Goal: Communication & Community: Answer question/provide support

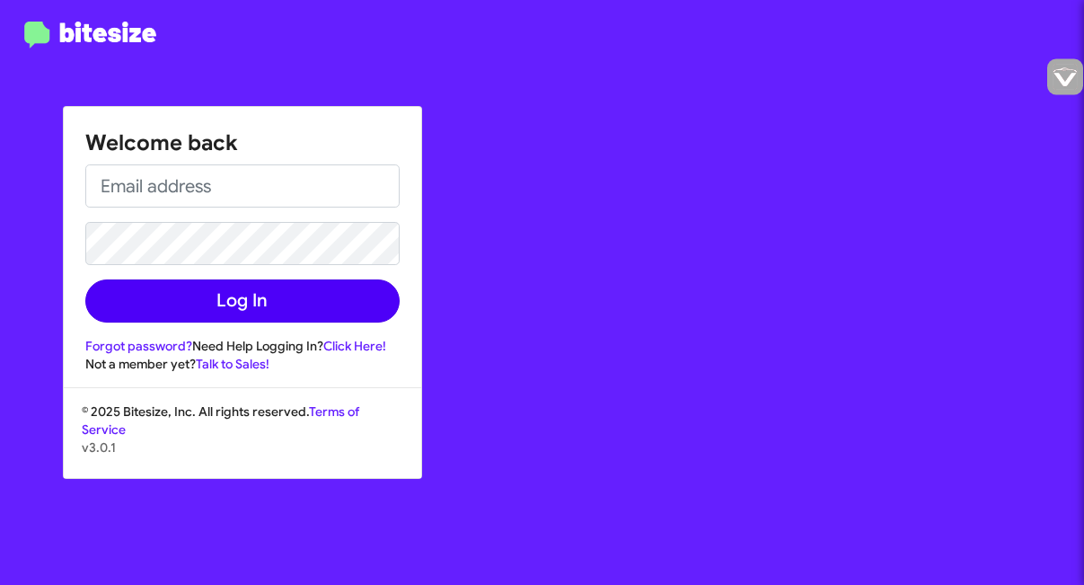
type input "[EMAIL_ADDRESS][DOMAIN_NAME]"
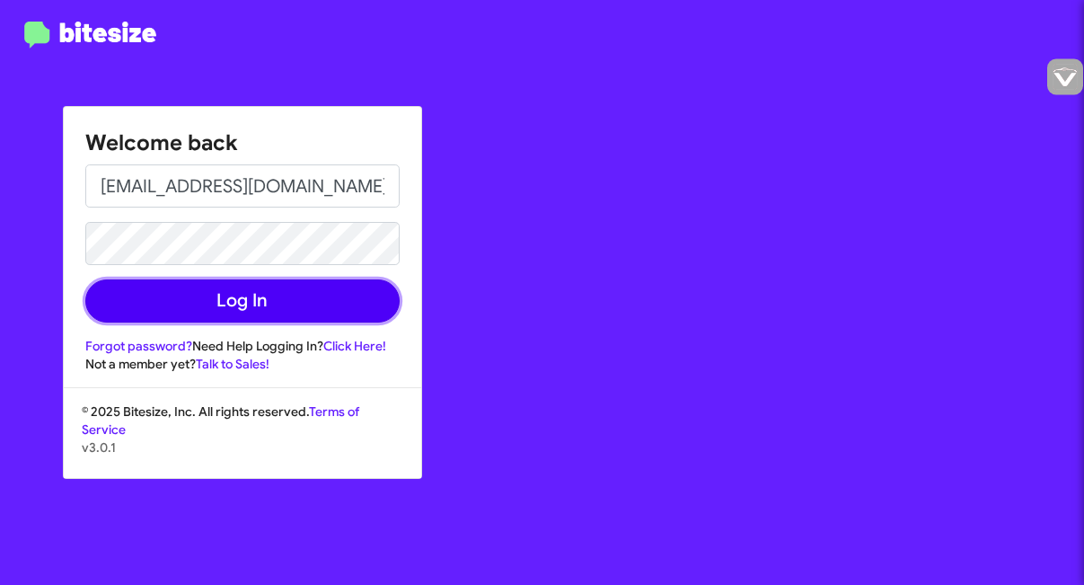
click at [275, 304] on button "Log In" at bounding box center [242, 300] width 314 height 43
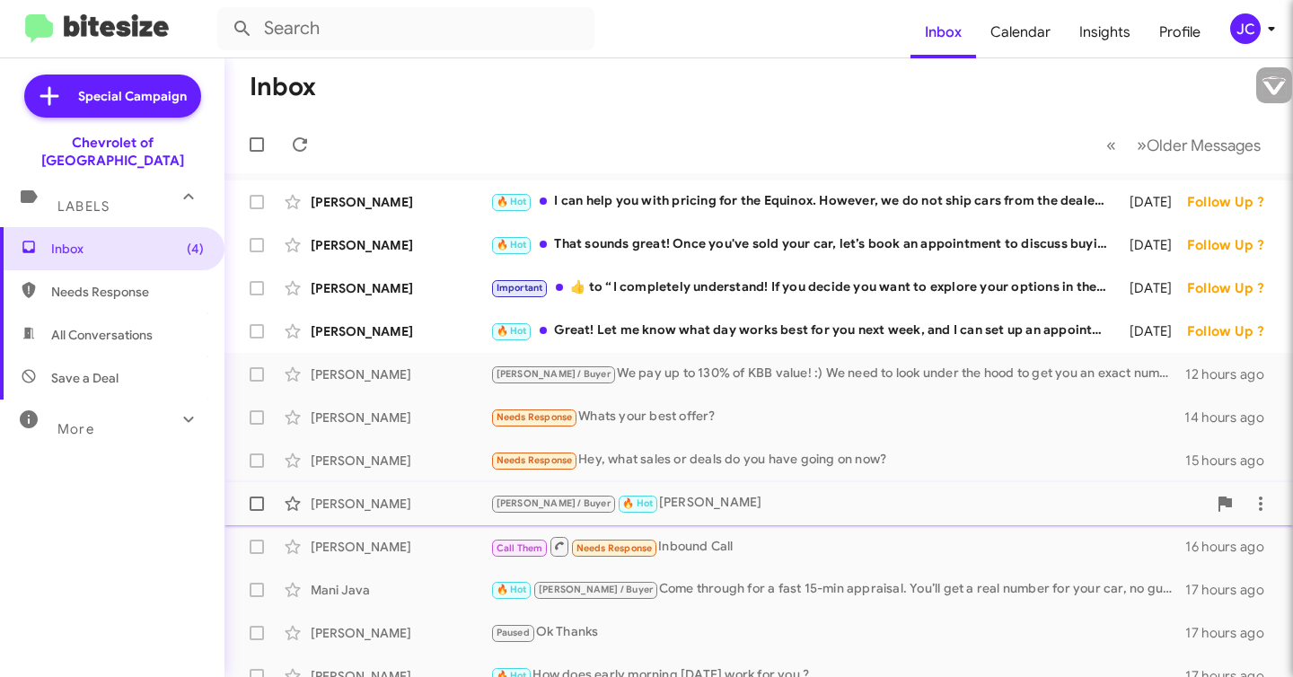
click at [515, 505] on span "[PERSON_NAME] / Buyer" at bounding box center [554, 504] width 114 height 12
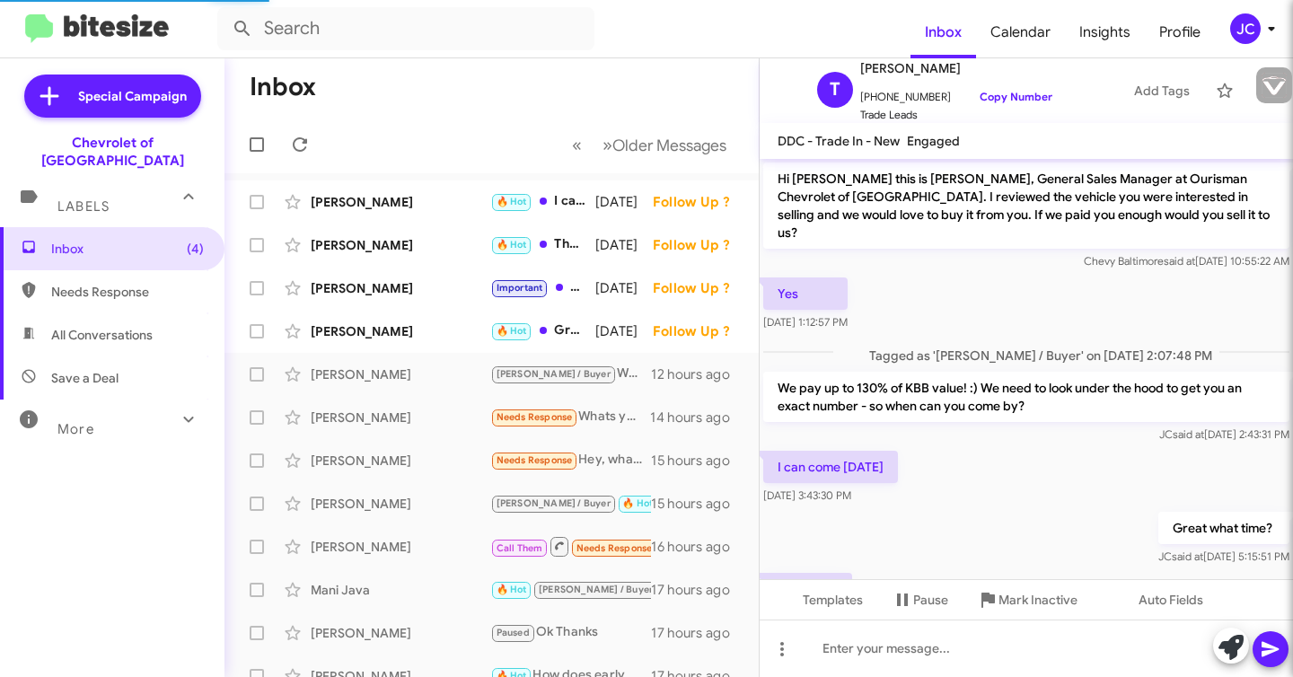
scroll to position [297, 0]
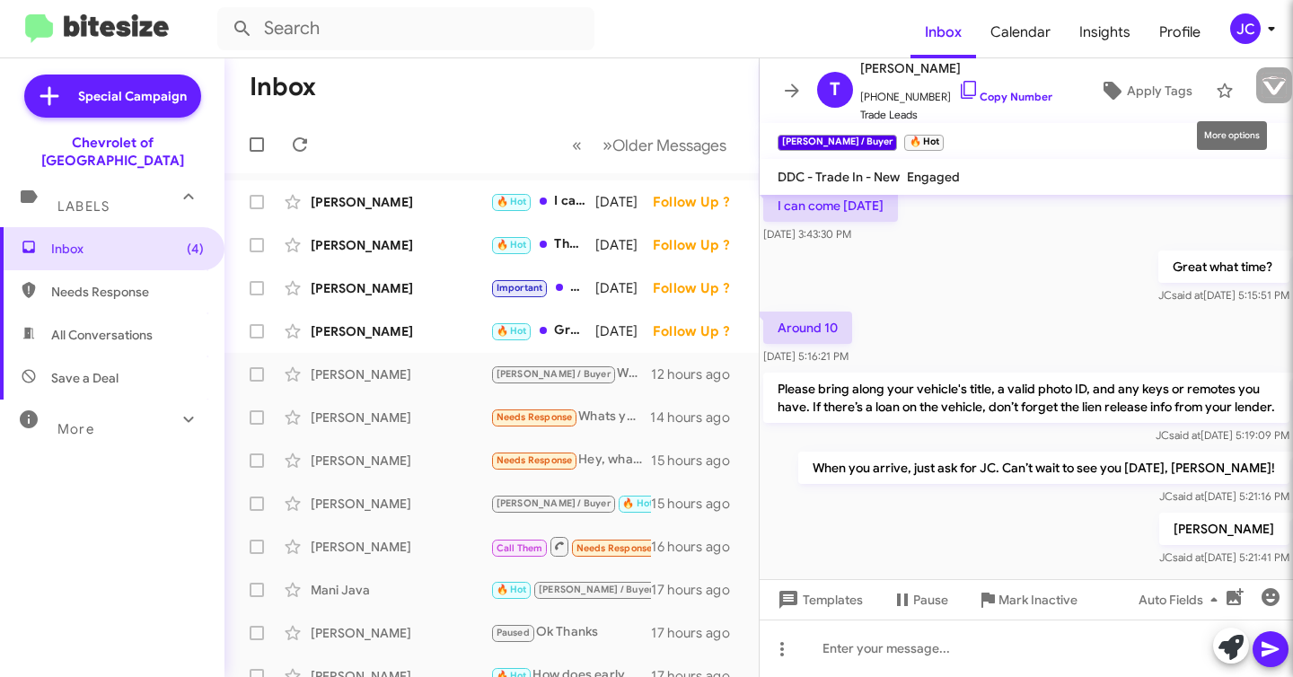
click at [1083, 101] on icon at bounding box center [1261, 91] width 22 height 22
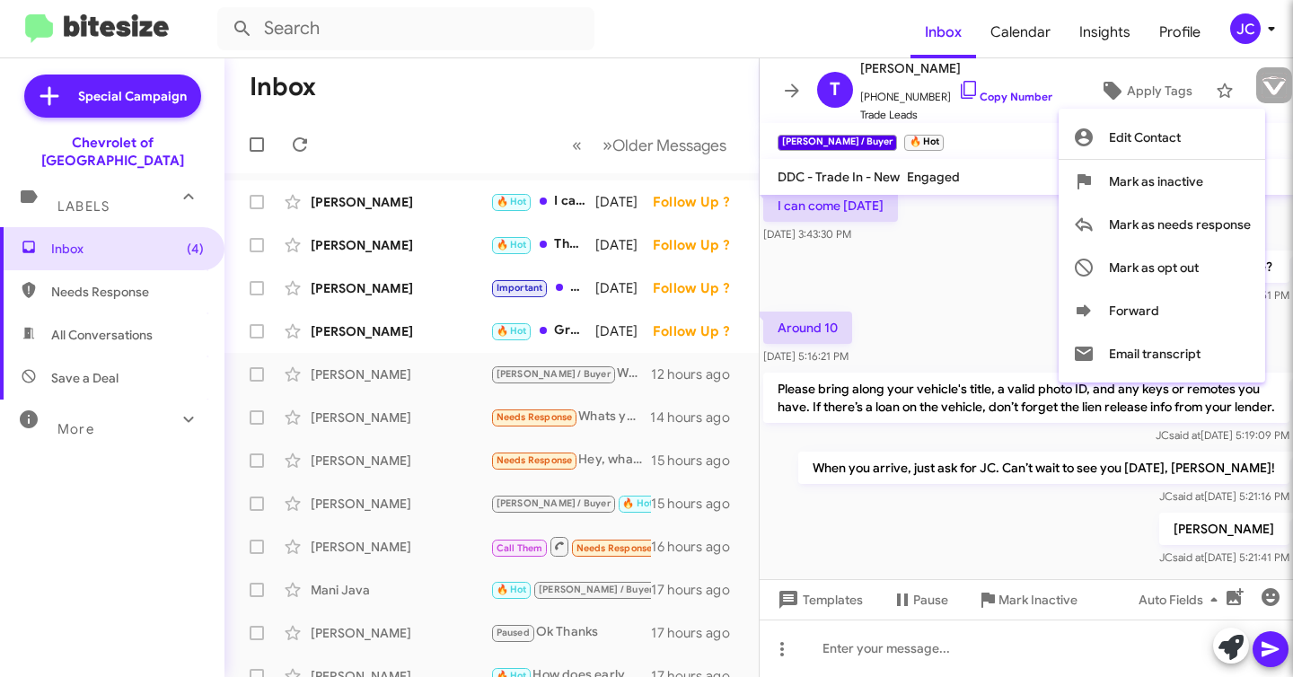
click at [1083, 101] on div at bounding box center [646, 338] width 1293 height 677
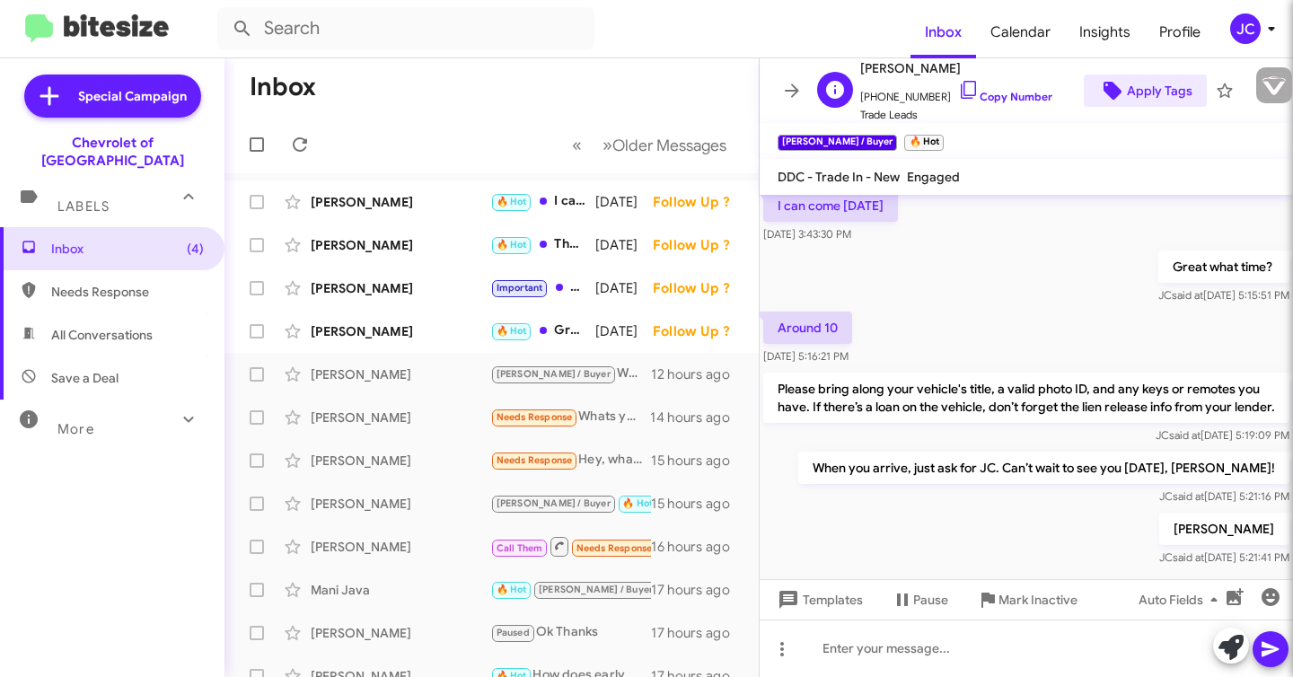
click at [1083, 94] on span "Apply Tags" at bounding box center [1160, 91] width 66 height 32
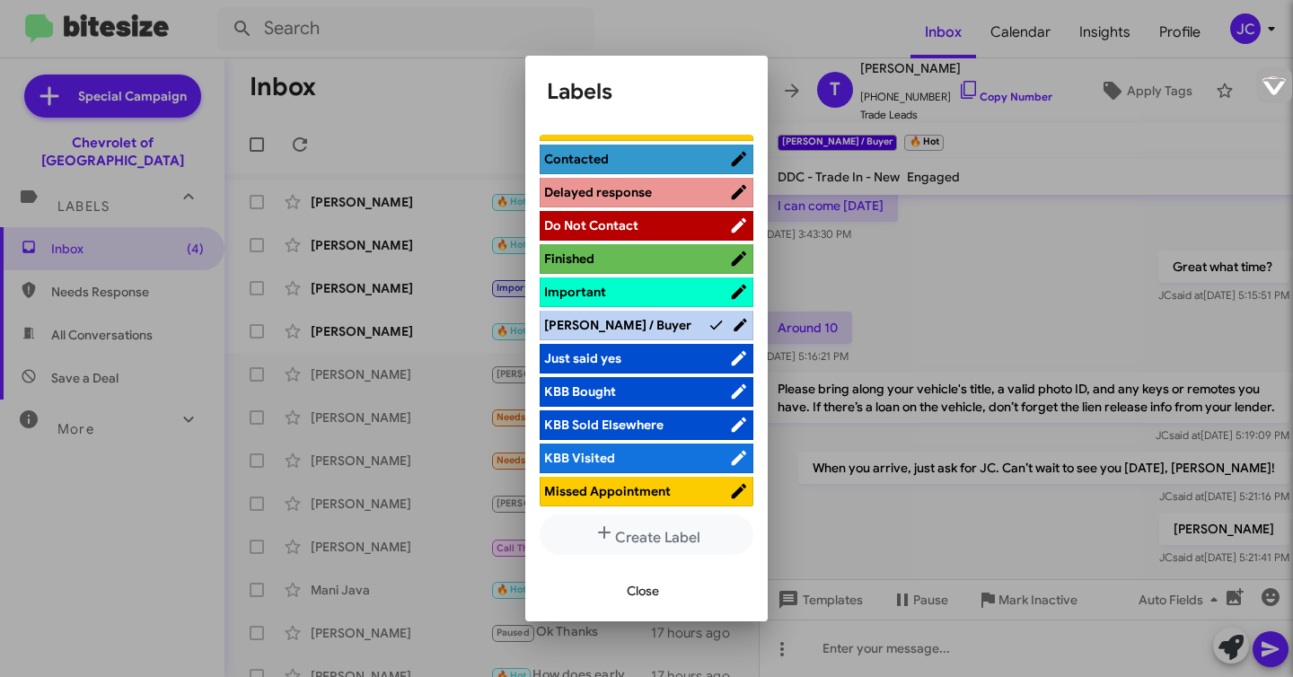
scroll to position [488, 0]
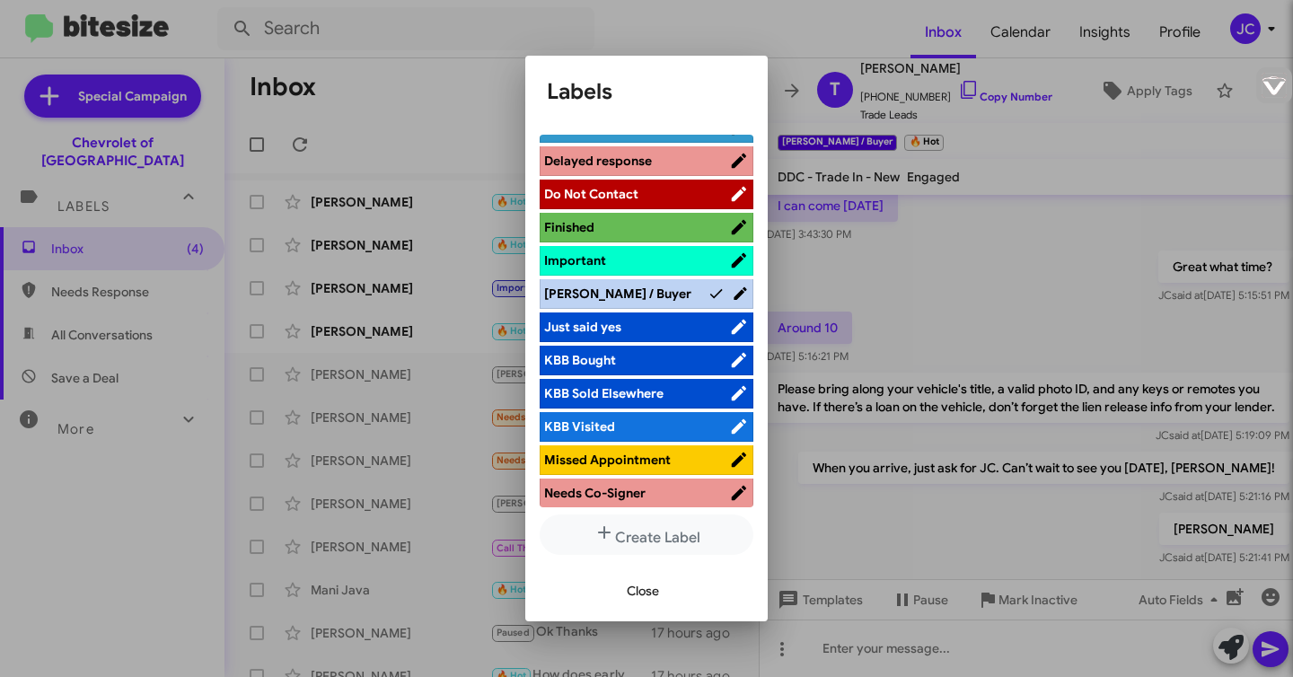
click at [732, 293] on icon at bounding box center [740, 294] width 17 height 22
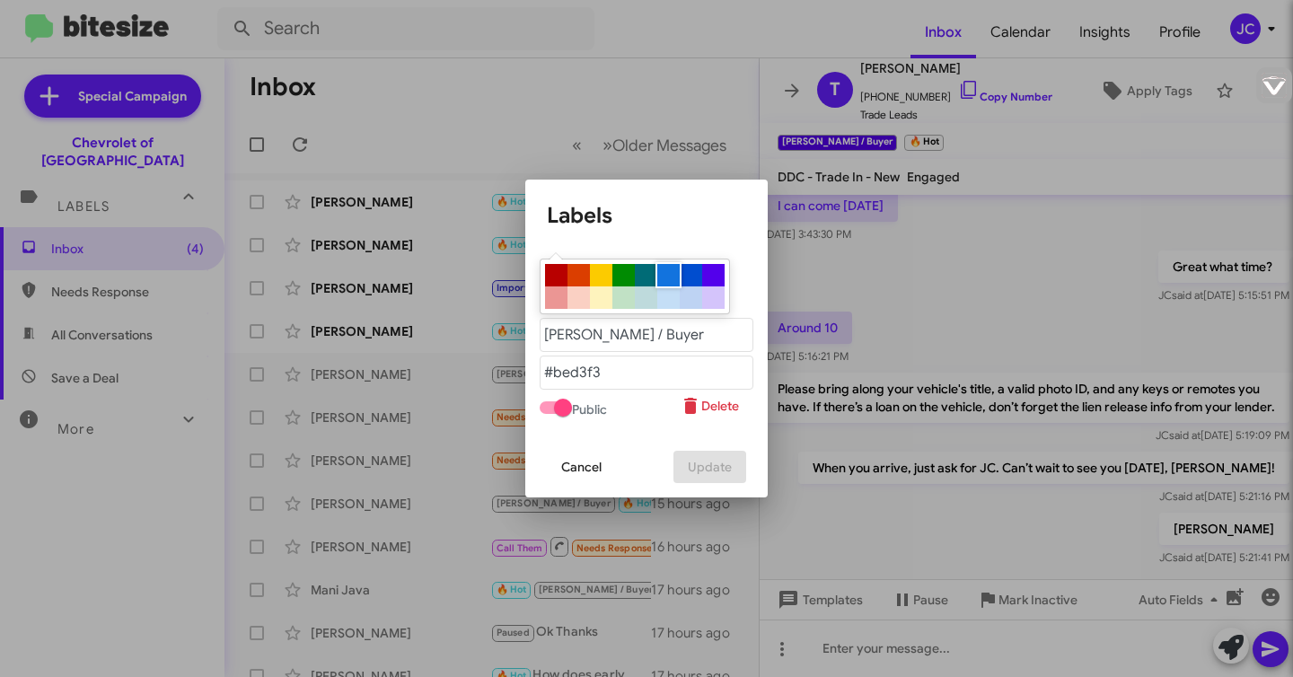
click at [669, 279] on div at bounding box center [668, 275] width 22 height 22
click at [719, 275] on div at bounding box center [713, 275] width 22 height 22
type "#5300eb"
click at [806, 143] on div at bounding box center [646, 338] width 1293 height 677
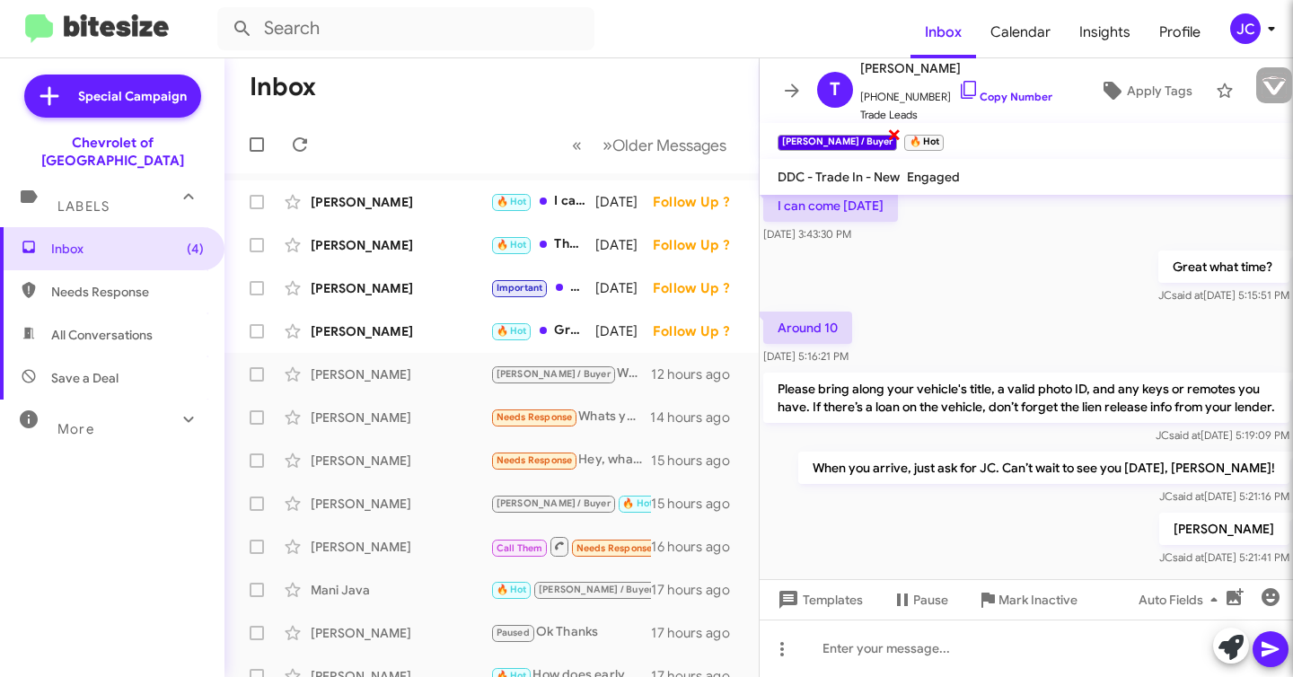
click at [806, 144] on small "[PERSON_NAME] / Buyer" at bounding box center [837, 143] width 119 height 16
click at [1083, 33] on icon at bounding box center [1272, 29] width 22 height 22
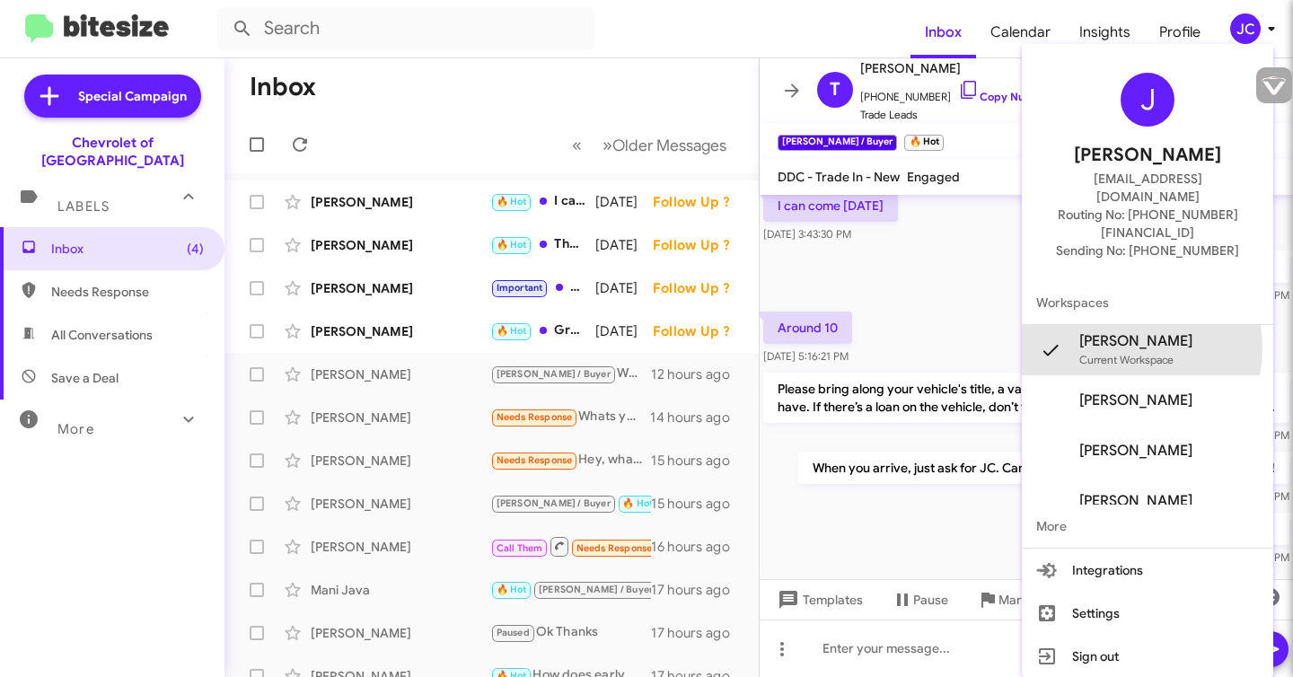
click at [1083, 332] on span "JC Cottman's" at bounding box center [1136, 341] width 113 height 18
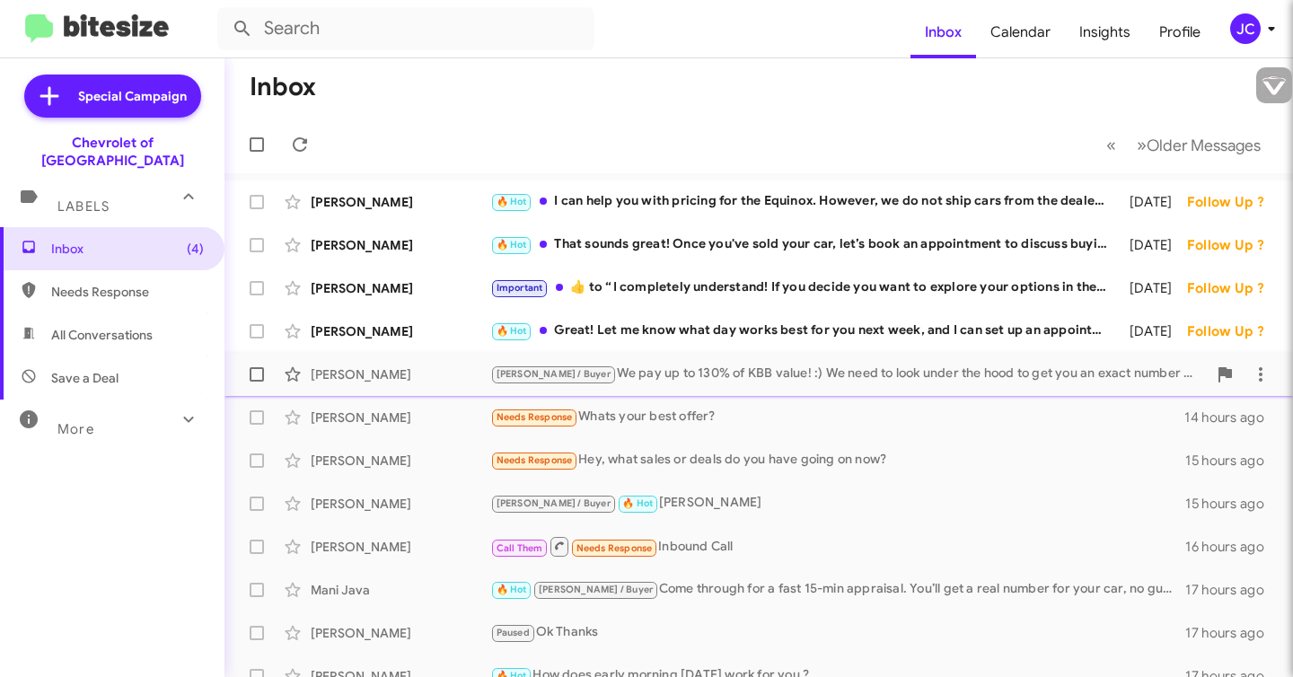
type input "[EMAIL_ADDRESS][DOMAIN_NAME]"
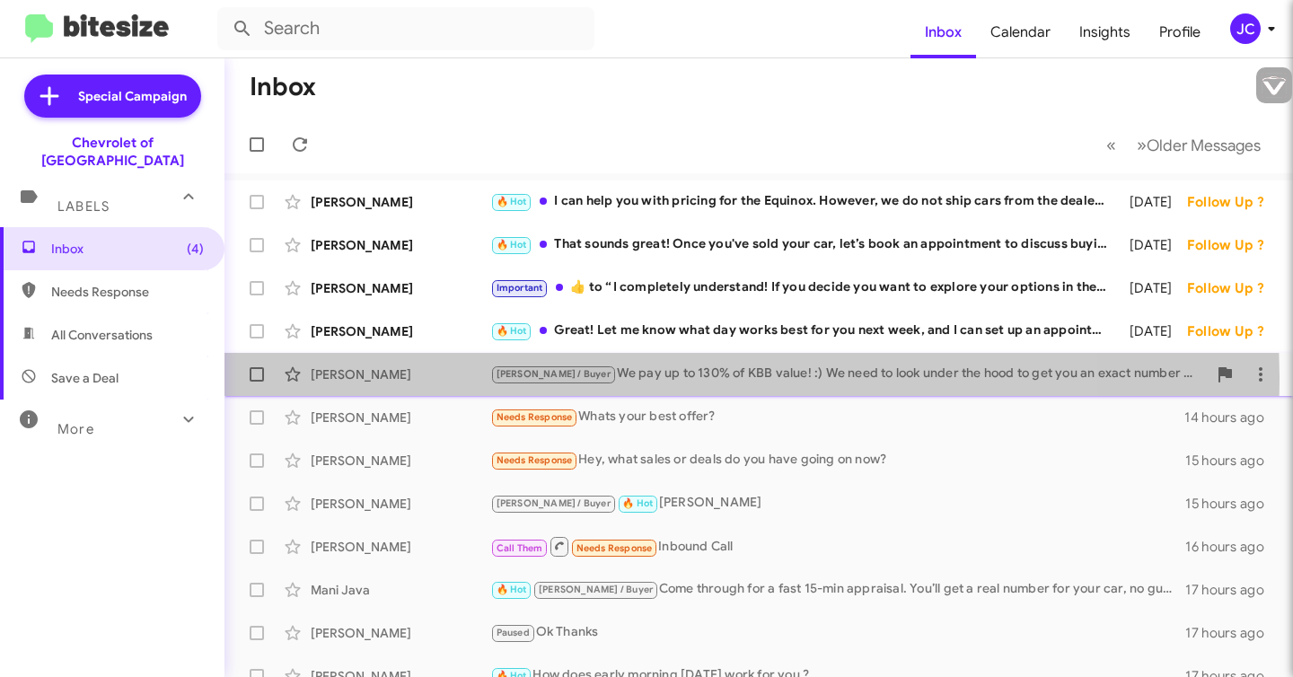
click at [618, 376] on div "[PERSON_NAME] / Buyer We pay up to 130% of KBB value! :) We need to look under …" at bounding box center [848, 374] width 717 height 21
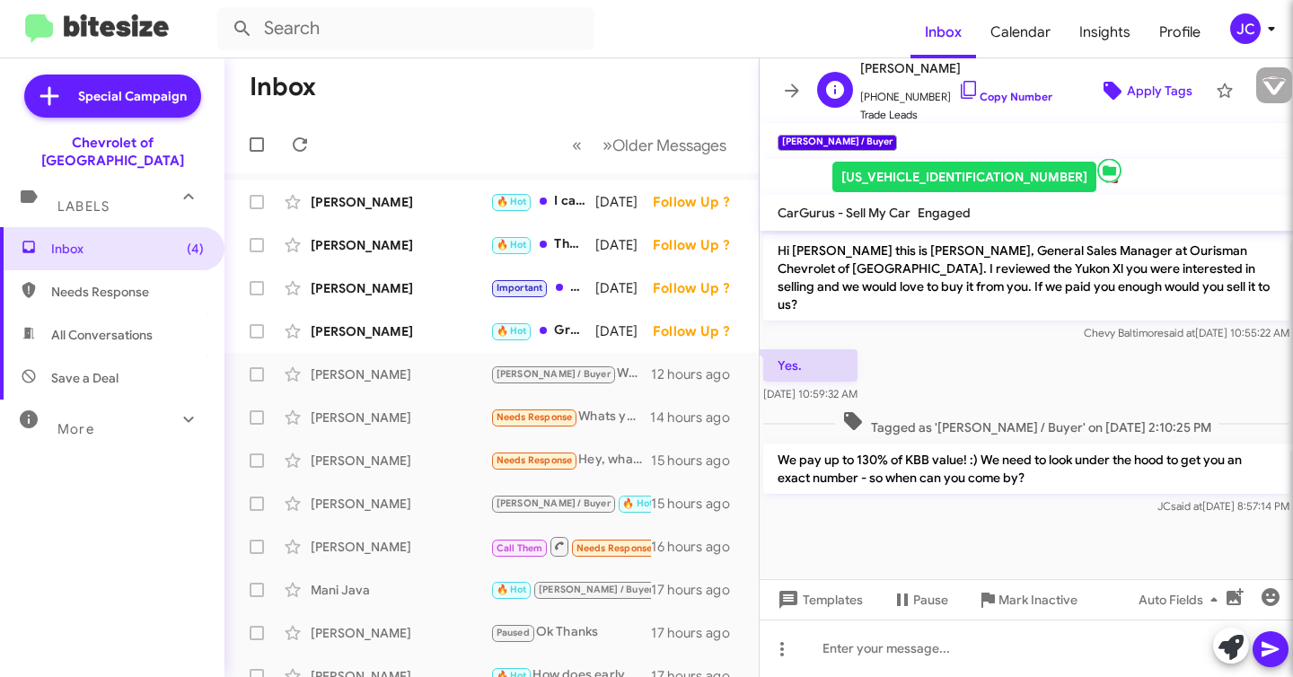
click at [1152, 93] on span "Apply Tags" at bounding box center [1160, 91] width 66 height 32
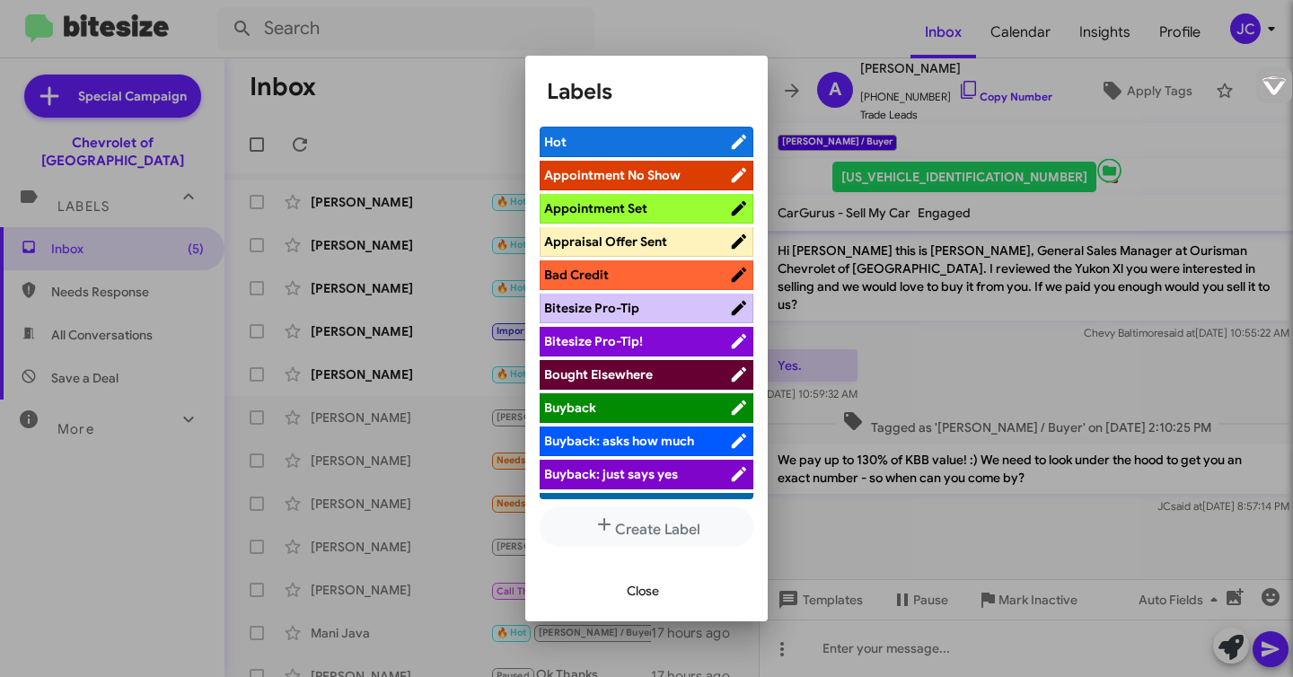
click at [216, 14] on div at bounding box center [646, 338] width 1293 height 677
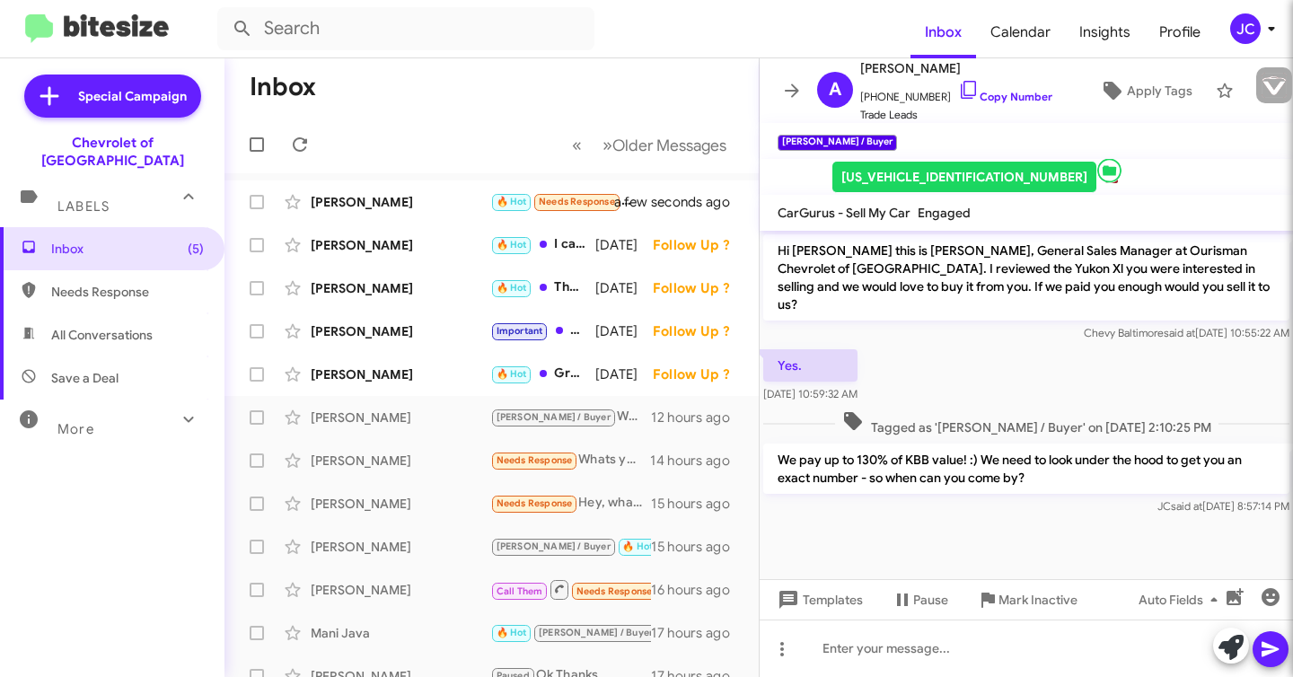
click at [481, 110] on mat-toolbar-row "Inbox" at bounding box center [492, 86] width 534 height 57
click at [833, 478] on div "We pay up to 130% of KBB value! :) We need to look under the hood to get you an…" at bounding box center [1026, 480] width 526 height 72
click at [75, 199] on span "Labels" at bounding box center [83, 207] width 52 height 16
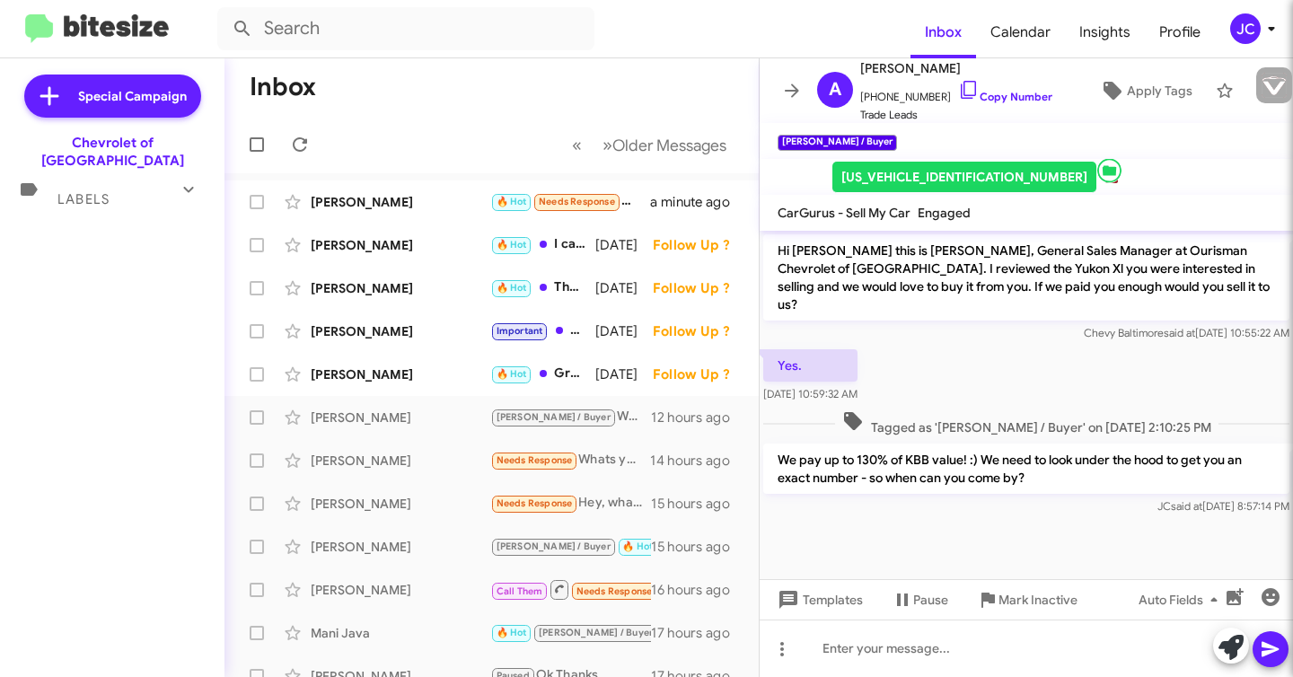
click at [75, 191] on span "Labels" at bounding box center [83, 199] width 52 height 16
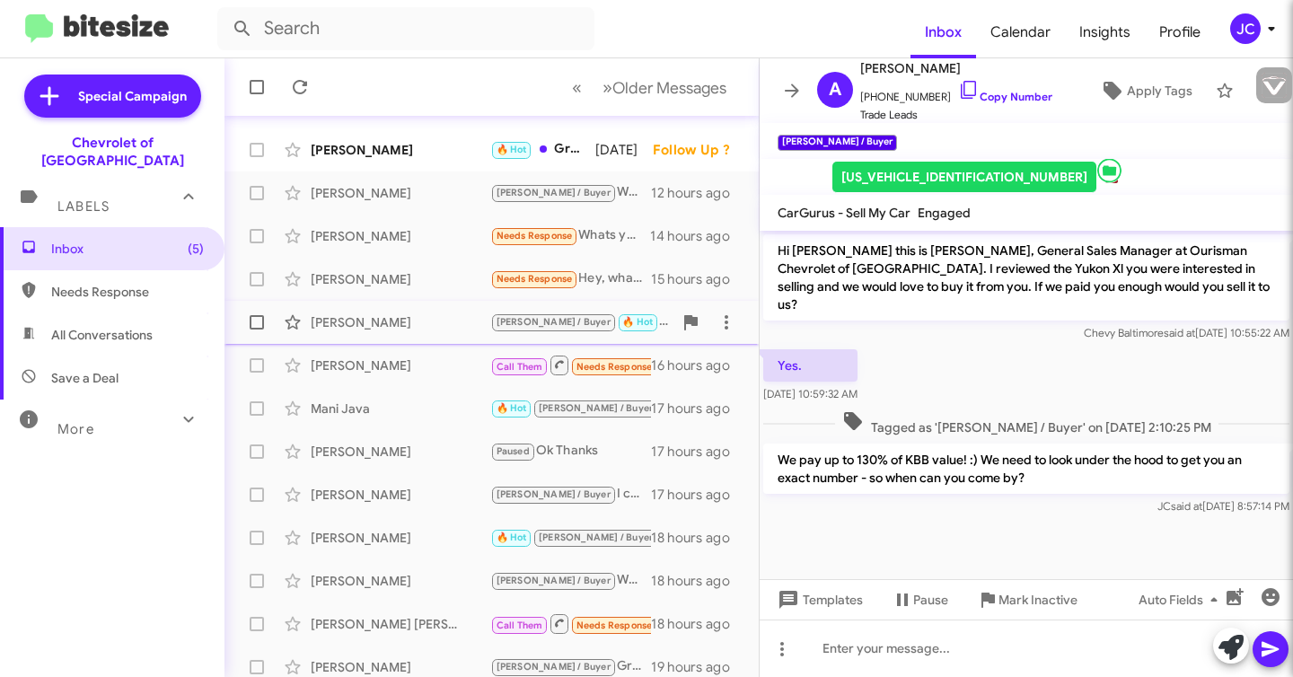
scroll to position [366, 0]
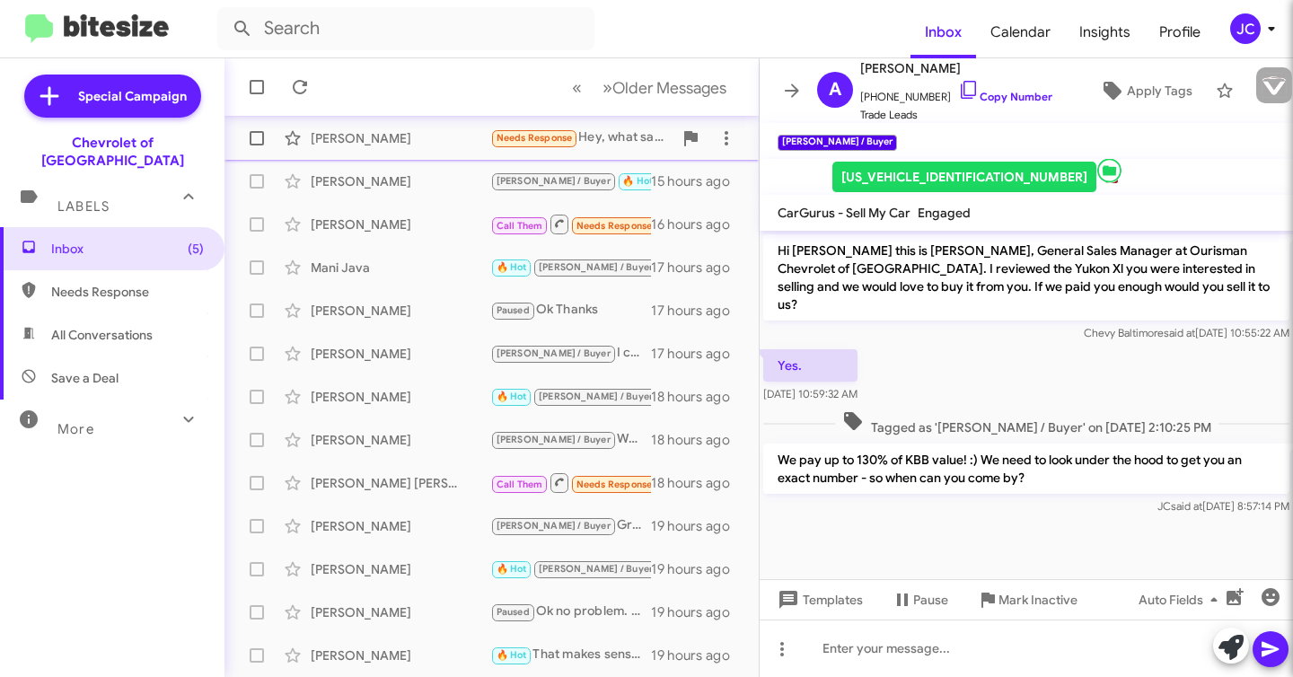
click at [603, 141] on div "Needs Response Hey, what sales or deals do you have going on now?" at bounding box center [581, 138] width 182 height 21
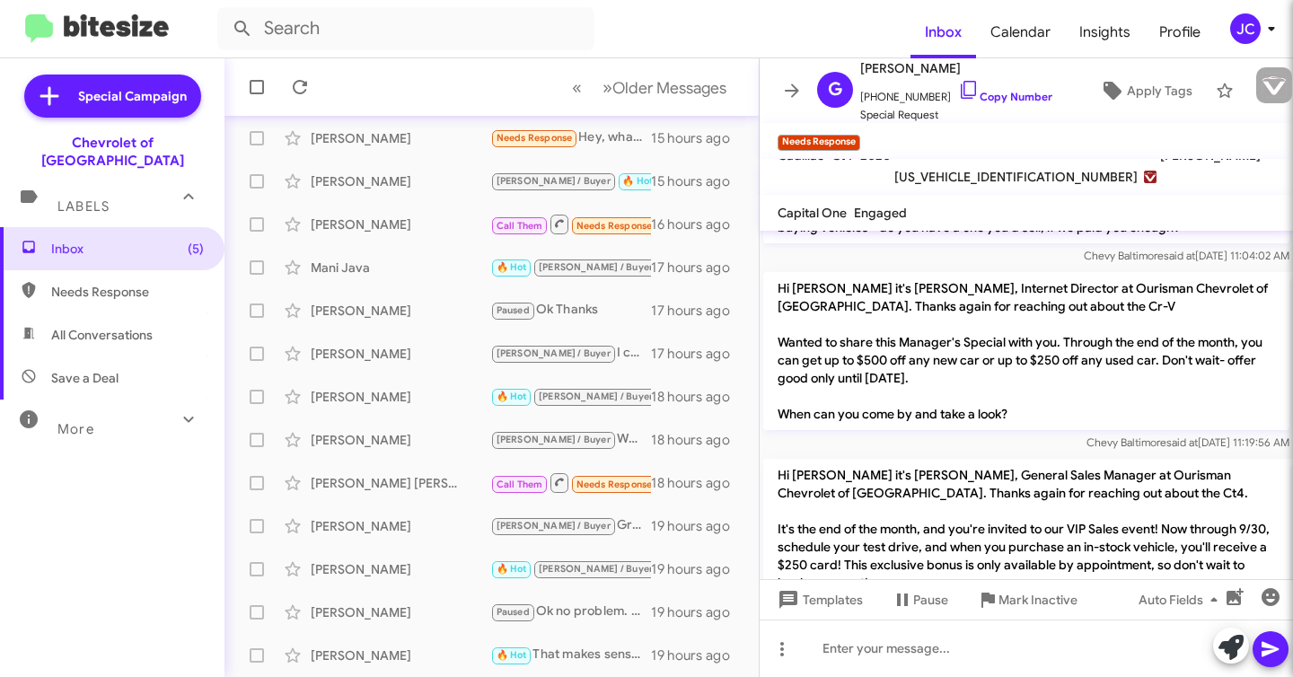
scroll to position [1402, 0]
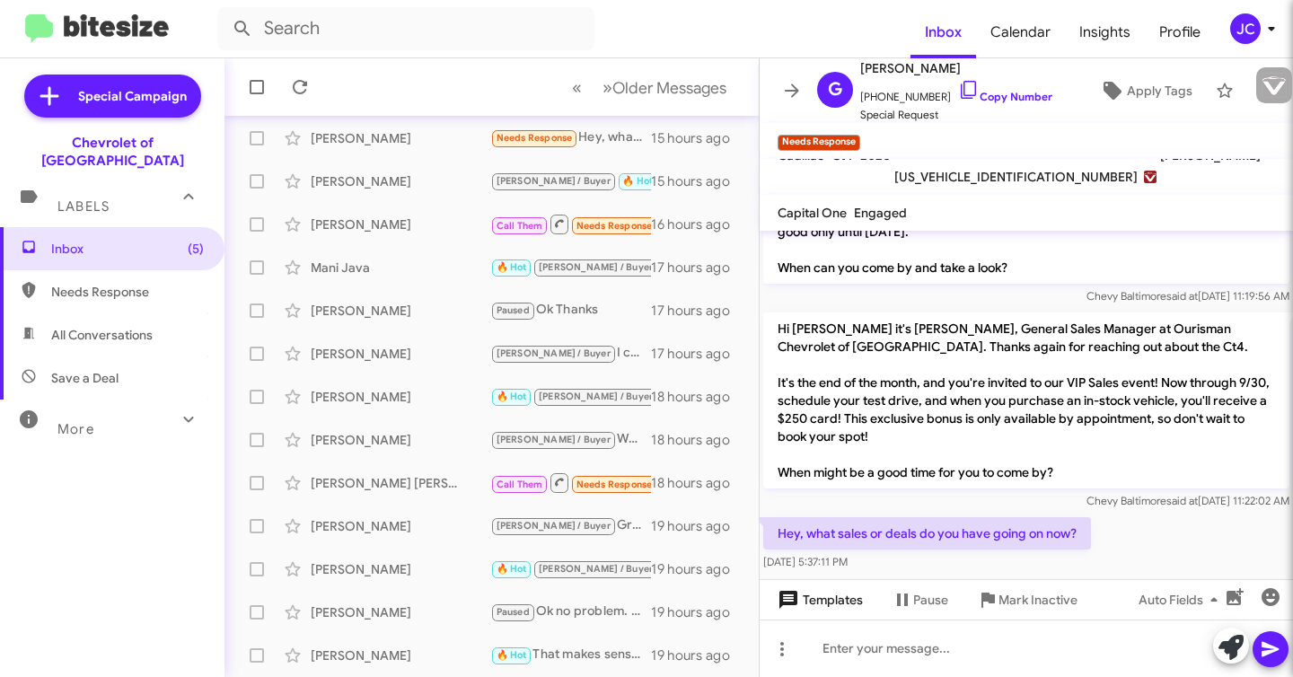
click at [816, 607] on span "Templates" at bounding box center [818, 600] width 89 height 32
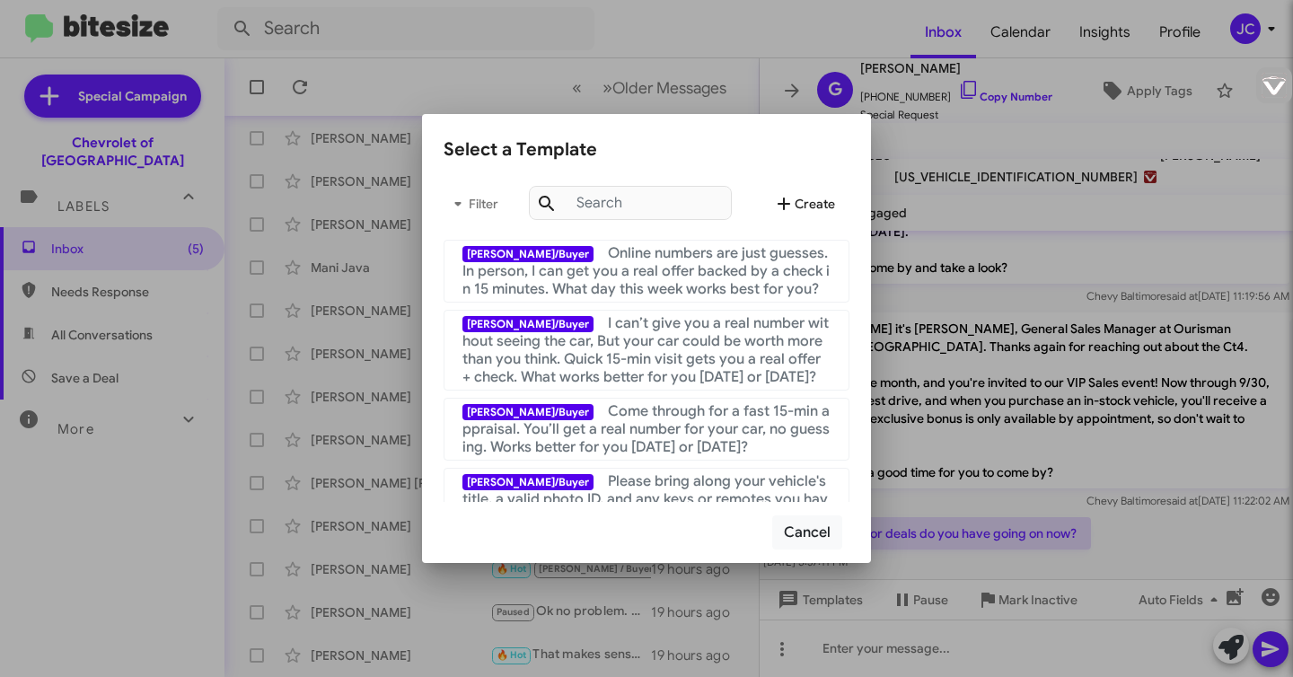
click at [811, 201] on span "Create" at bounding box center [804, 204] width 62 height 32
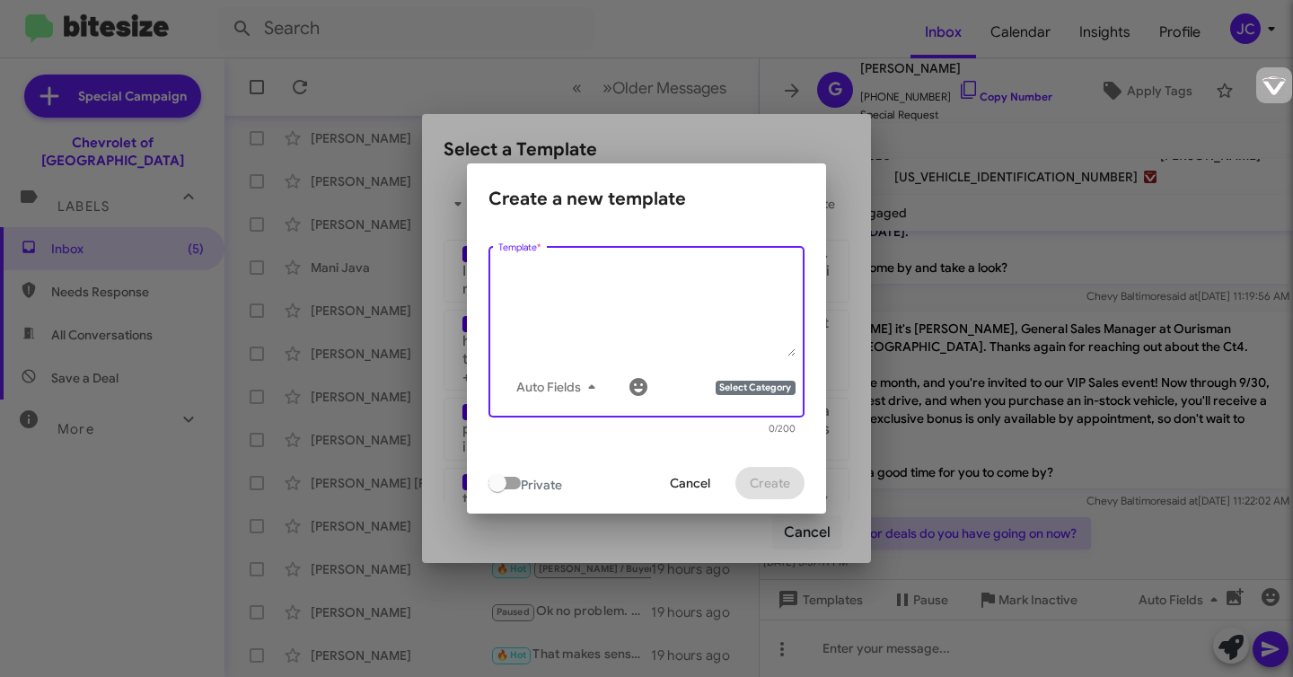
paste textarea "Hey [PERSON_NAME], Quick Heads Up — my manager’s been paying over market for ce…"
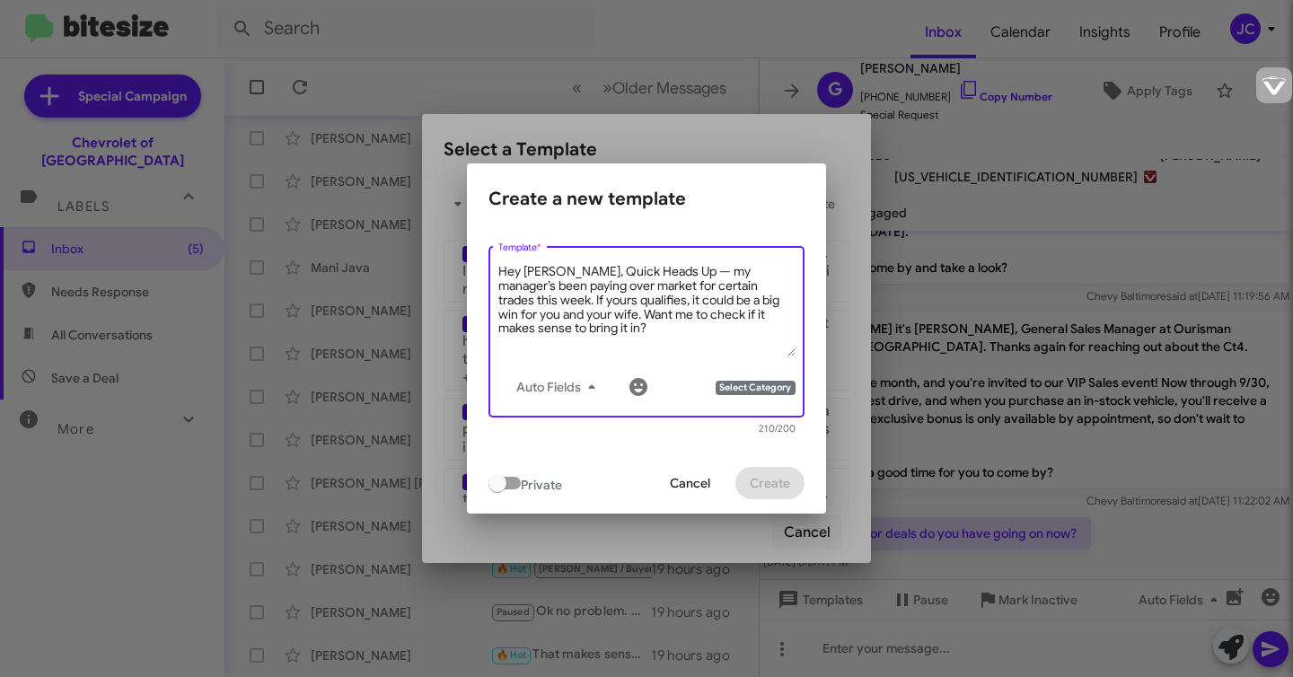
drag, startPoint x: 557, startPoint y: 273, endPoint x: 521, endPoint y: 276, distance: 36.0
click at [521, 276] on textarea "Hey [PERSON_NAME], Quick Heads Up — my manager’s been paying over market for ce…" at bounding box center [647, 309] width 297 height 93
click at [592, 393] on icon "button" at bounding box center [592, 387] width 22 height 22
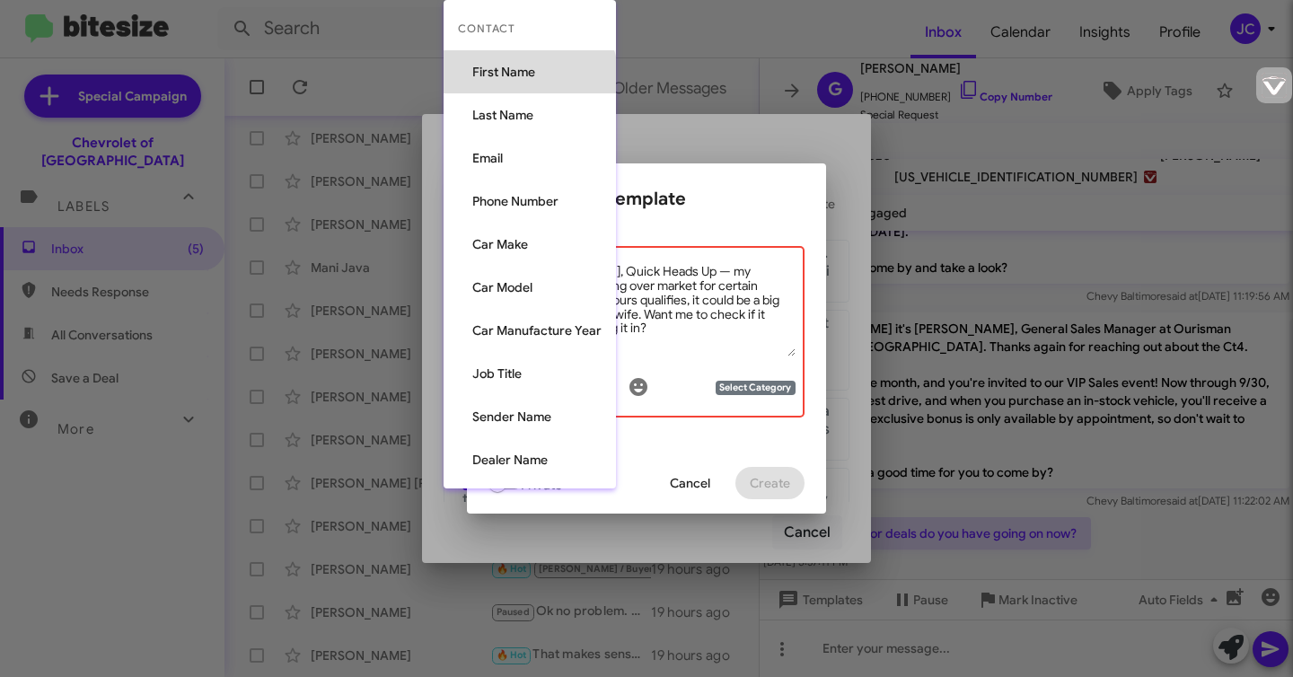
click at [527, 82] on button "First Name" at bounding box center [530, 71] width 172 height 43
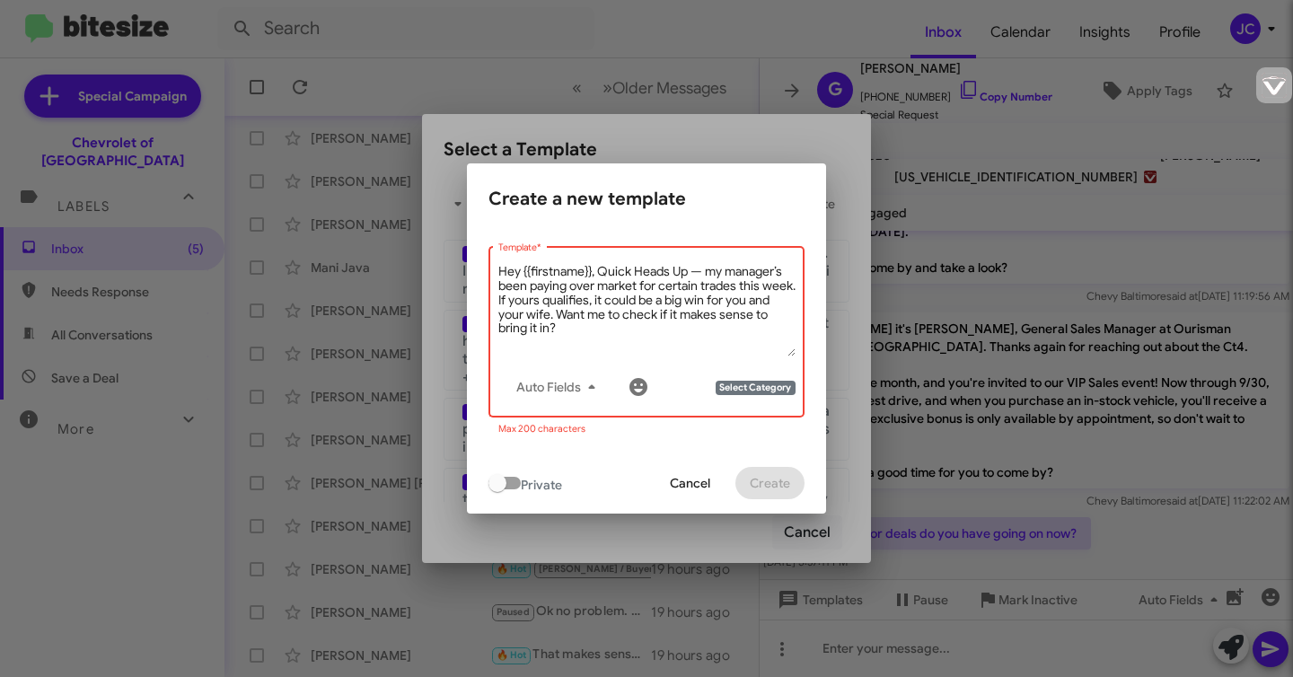
drag, startPoint x: 601, startPoint y: 273, endPoint x: 689, endPoint y: 273, distance: 88.0
click at [689, 273] on textarea "Hey {{firstname}}, Quick Heads Up — my manager’s been paying over market for ce…" at bounding box center [647, 309] width 297 height 93
click at [710, 271] on textarea "Hey {{firstname}}, my manager’s been paying over market for certain trades this…" at bounding box center [647, 309] width 297 height 93
drag, startPoint x: 754, startPoint y: 269, endPoint x: 777, endPoint y: 274, distance: 23.1
click at [777, 274] on textarea "Hey {{firstname}}, my manager’s been paying over market for certain trades this…" at bounding box center [647, 309] width 297 height 93
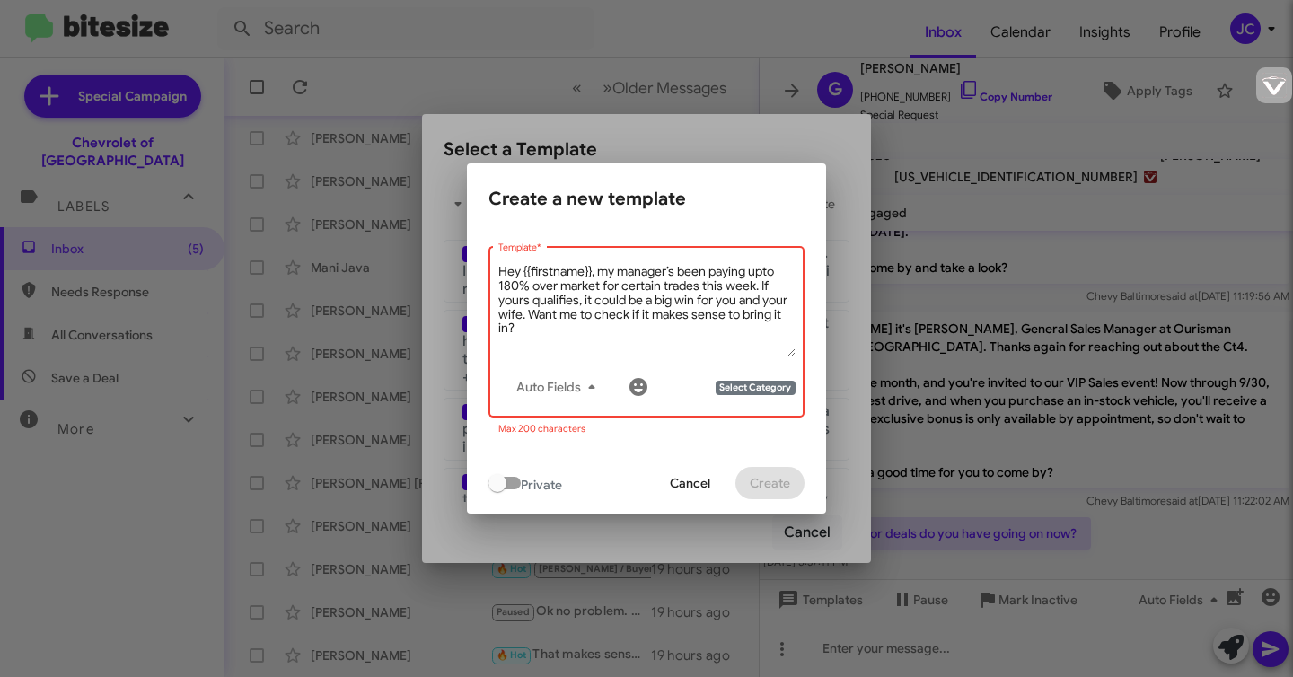
click at [602, 289] on textarea "Hey {{firstname}}, my manager’s been paying upto 180% over market for certain t…" at bounding box center [647, 309] width 297 height 93
click at [750, 304] on textarea "Hey {{firstname}}, my manager’s been paying upto 180% over market value for cer…" at bounding box center [647, 309] width 297 height 93
drag, startPoint x: 556, startPoint y: 314, endPoint x: 755, endPoint y: 305, distance: 199.6
click at [755, 305] on textarea "Hey {{firstname}}, my manager’s been paying upto 180% over market value for cer…" at bounding box center [647, 309] width 297 height 93
drag, startPoint x: 737, startPoint y: 287, endPoint x: 786, endPoint y: 286, distance: 49.4
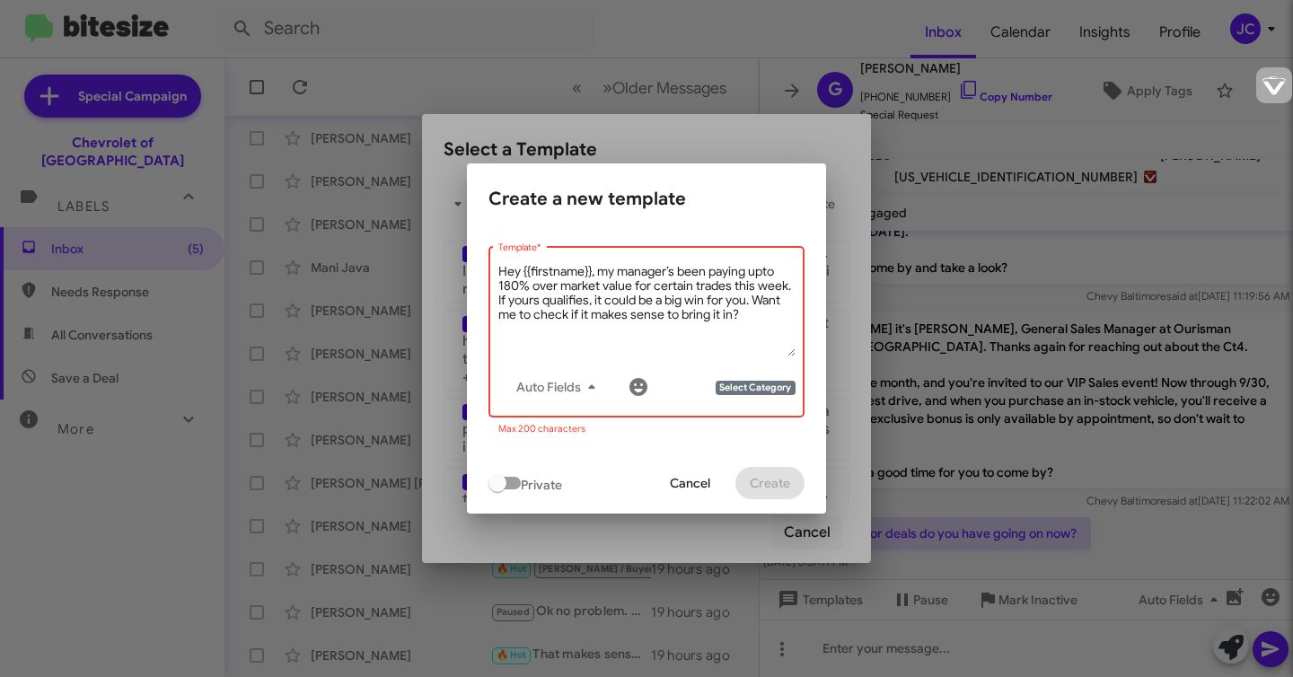
click at [786, 286] on textarea "Hey {{firstname}}, my manager’s been paying upto 180% over market value for cer…" at bounding box center [647, 309] width 297 height 93
click at [659, 303] on textarea "Hey {{firstname}}, my manager’s been paying upto 180% over market value for cer…" at bounding box center [647, 309] width 297 height 93
drag, startPoint x: 597, startPoint y: 301, endPoint x: 612, endPoint y: 301, distance: 14.4
click at [612, 301] on textarea "Hey {{firstname}}, my manager’s been paying upto 180% over market value for cer…" at bounding box center [647, 309] width 297 height 93
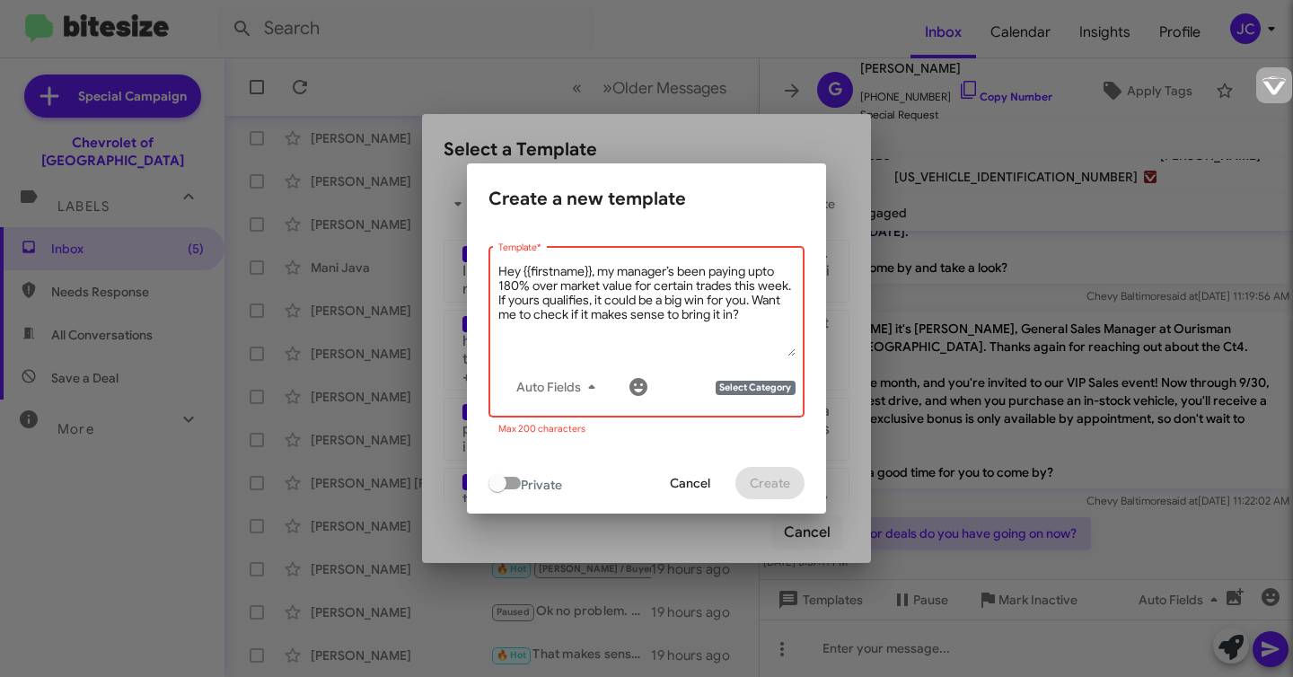
drag, startPoint x: 745, startPoint y: 313, endPoint x: 499, endPoint y: 277, distance: 248.0
click at [499, 277] on textarea "Hey {{firstname}}, my manager’s been paying upto 180% over market value for cer…" at bounding box center [647, 309] width 297 height 93
click at [617, 450] on mat-tooltip-component "Auto Fields (Ctrl+Shift+A)" at bounding box center [559, 431] width 145 height 54
click at [616, 467] on div "Private Cancel Create" at bounding box center [647, 483] width 316 height 61
drag, startPoint x: 605, startPoint y: 436, endPoint x: 585, endPoint y: 425, distance: 23.3
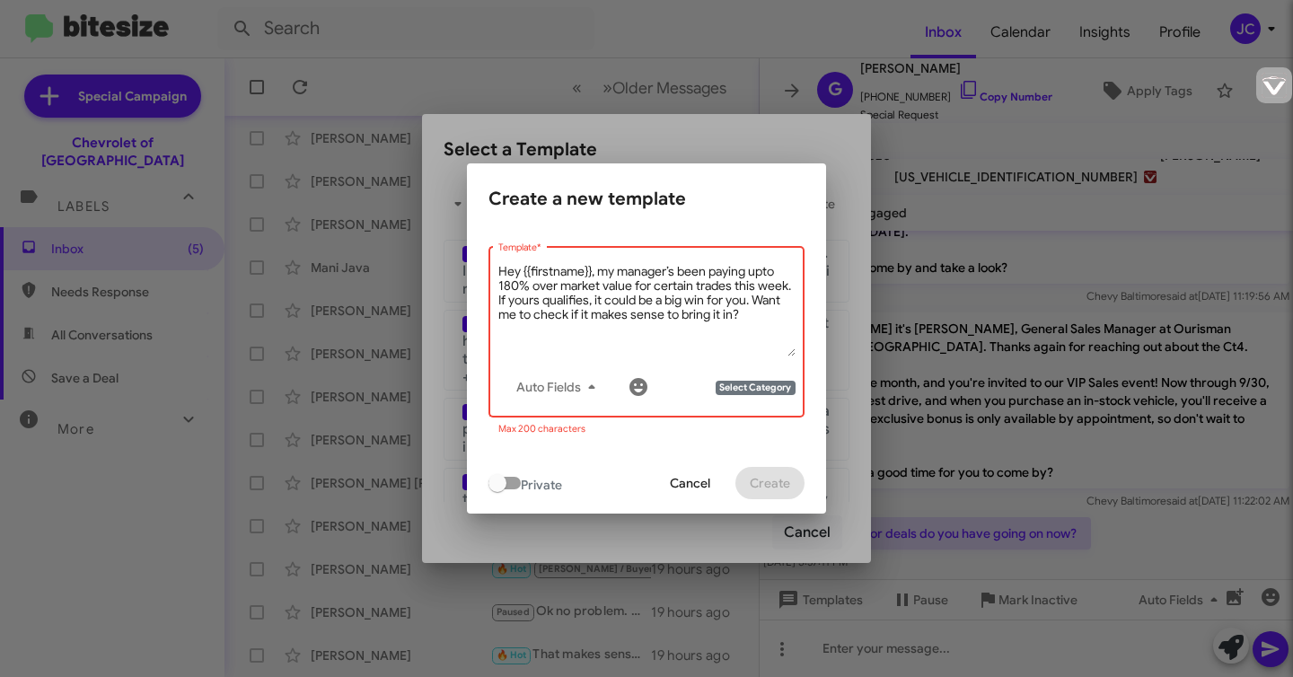
click at [585, 425] on mat-form-field "Hey {{firstname}}, my manager’s been paying upto 180% over market value for cer…" at bounding box center [647, 340] width 316 height 195
copy mat-error "Max 200 characters"
drag, startPoint x: 746, startPoint y: 316, endPoint x: 490, endPoint y: 274, distance: 259.4
click at [490, 274] on div "Hey {{firstname}}, my manager’s been paying upto 180% over market value for cer…" at bounding box center [647, 330] width 316 height 175
paste textarea "to 180% over market for trades this week. If yours qualifies, it could be a big…"
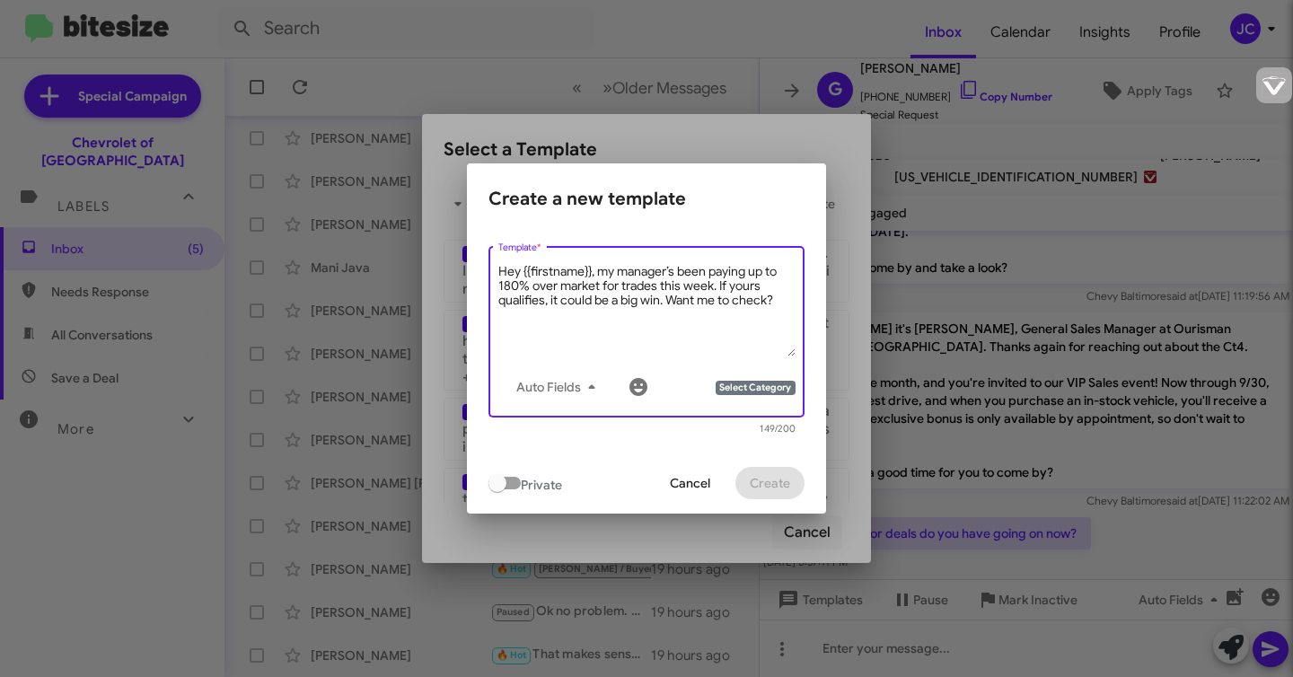
click at [663, 300] on textarea "Hey {{firstname}}, my manager’s been paying up to 180% over market for trades t…" at bounding box center [647, 309] width 297 height 93
click at [570, 323] on textarea "Hey {{firstname}}, my manager’s been paying up to 180% over market for trades t…" at bounding box center [647, 309] width 297 height 93
click at [628, 327] on textarea "Hey {{firstname}}, my manager’s been paying up to 180% over market for trades t…" at bounding box center [647, 309] width 297 height 93
type textarea "Hey {{firstname}}, my manager’s been paying up to 180% over market for trades t…"
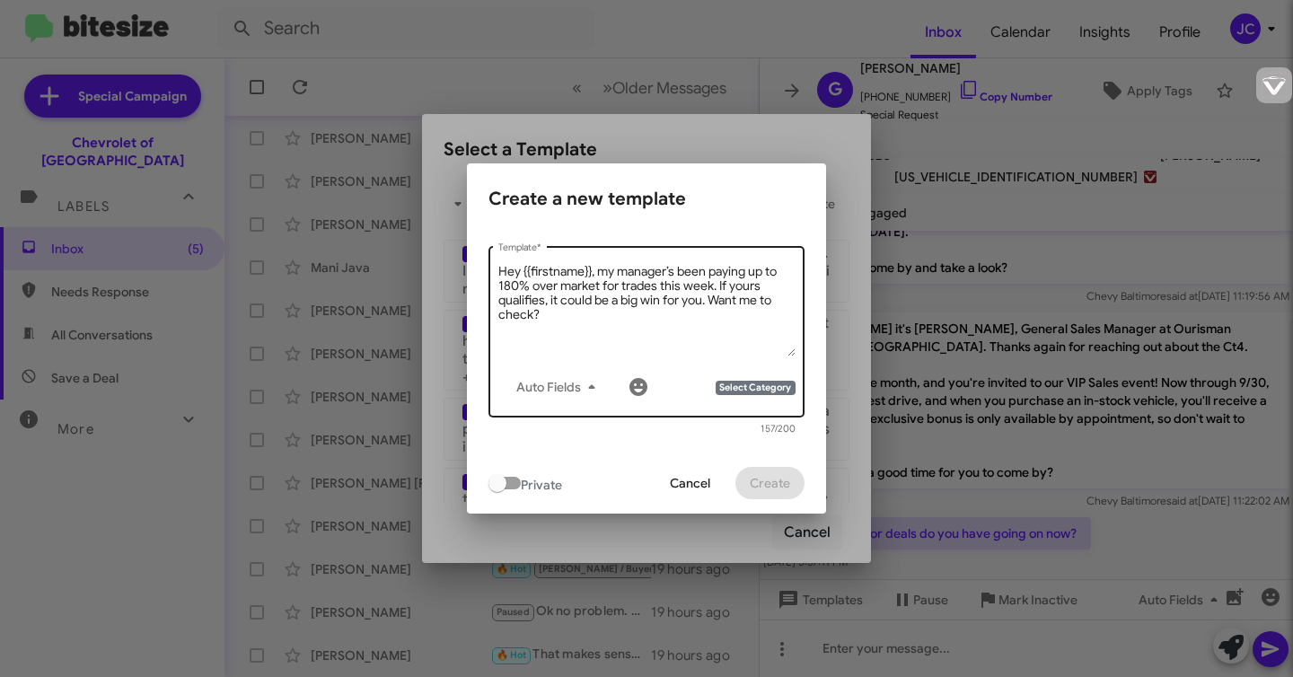
click at [758, 385] on span "Select Category" at bounding box center [755, 388] width 79 height 14
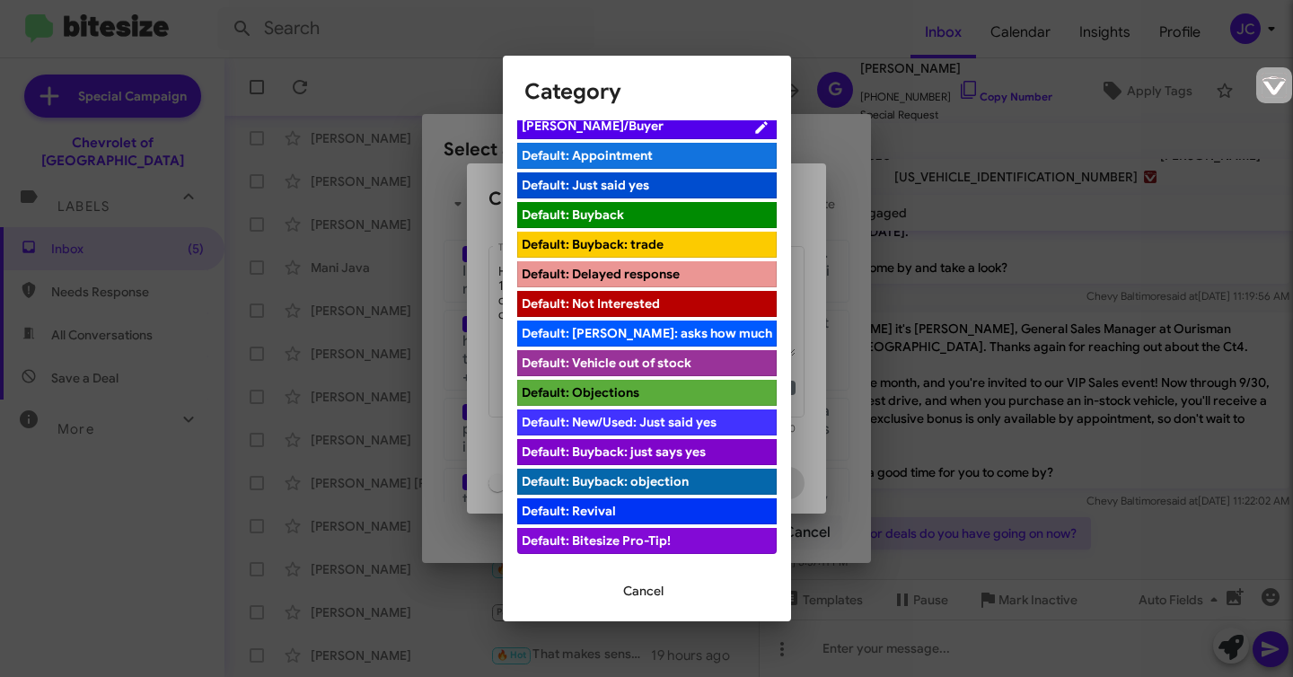
scroll to position [0, 0]
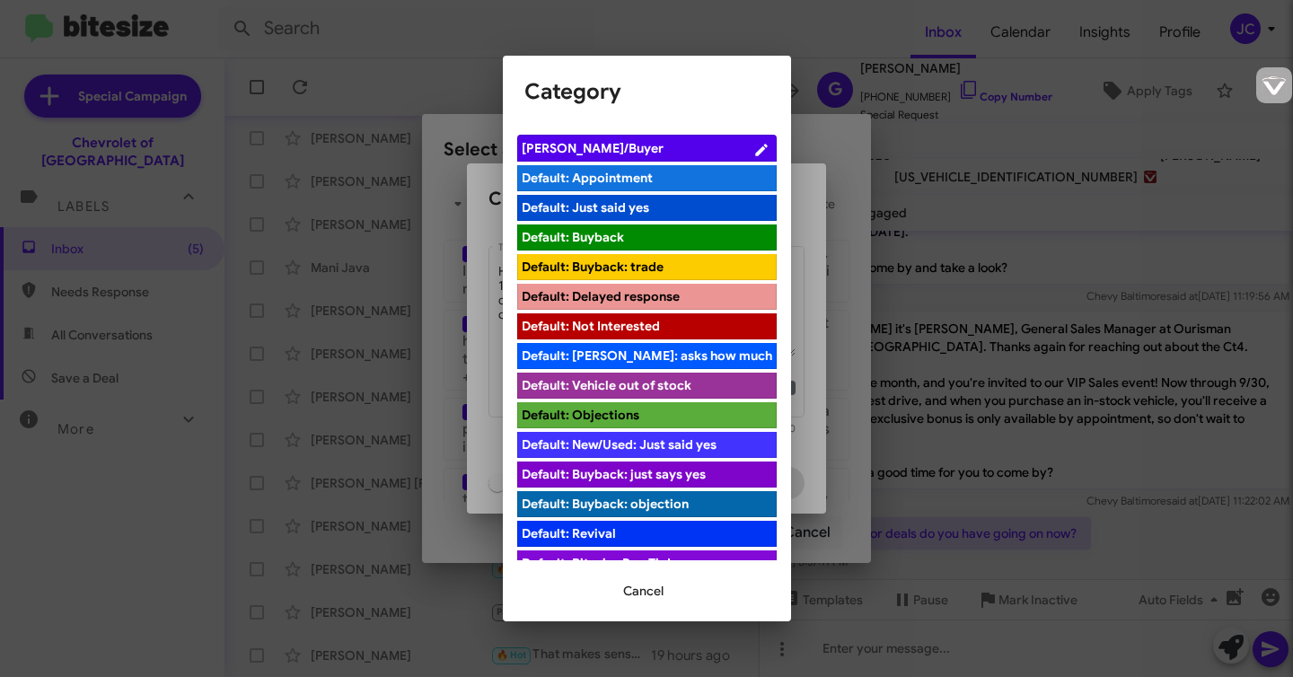
click at [623, 147] on span "[PERSON_NAME]/Buyer" at bounding box center [637, 148] width 231 height 18
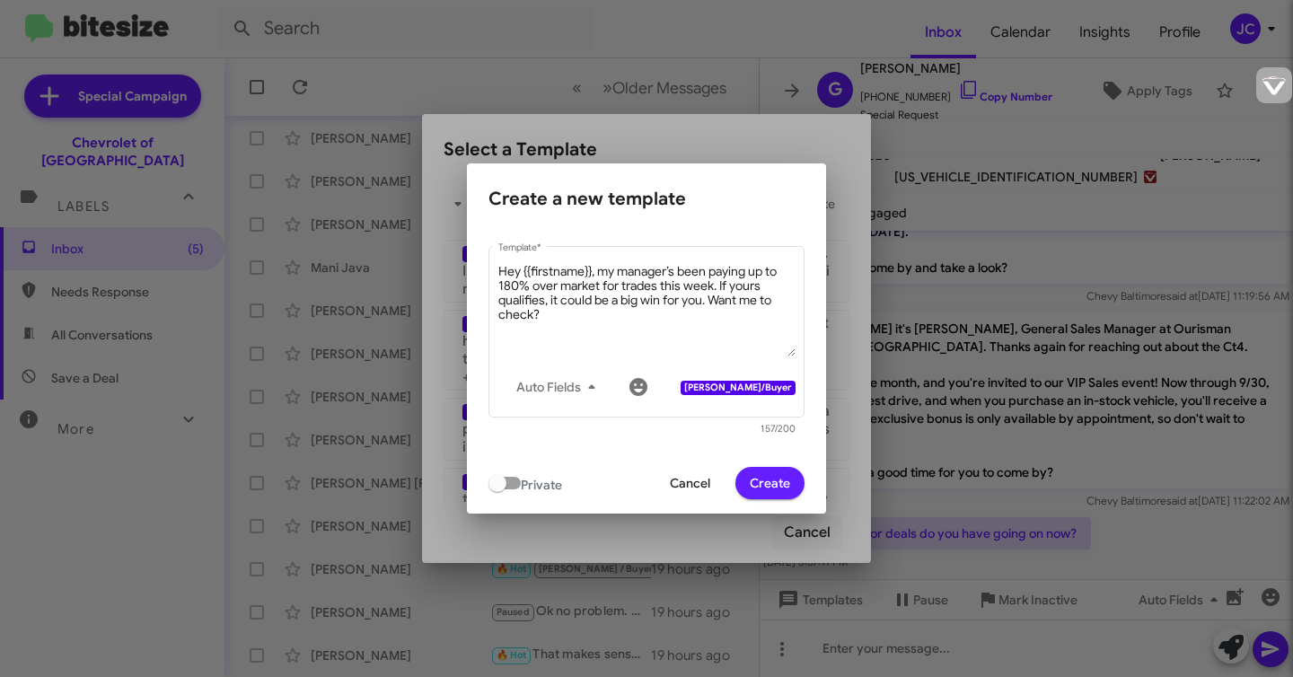
click at [778, 489] on span "Create" at bounding box center [770, 483] width 40 height 32
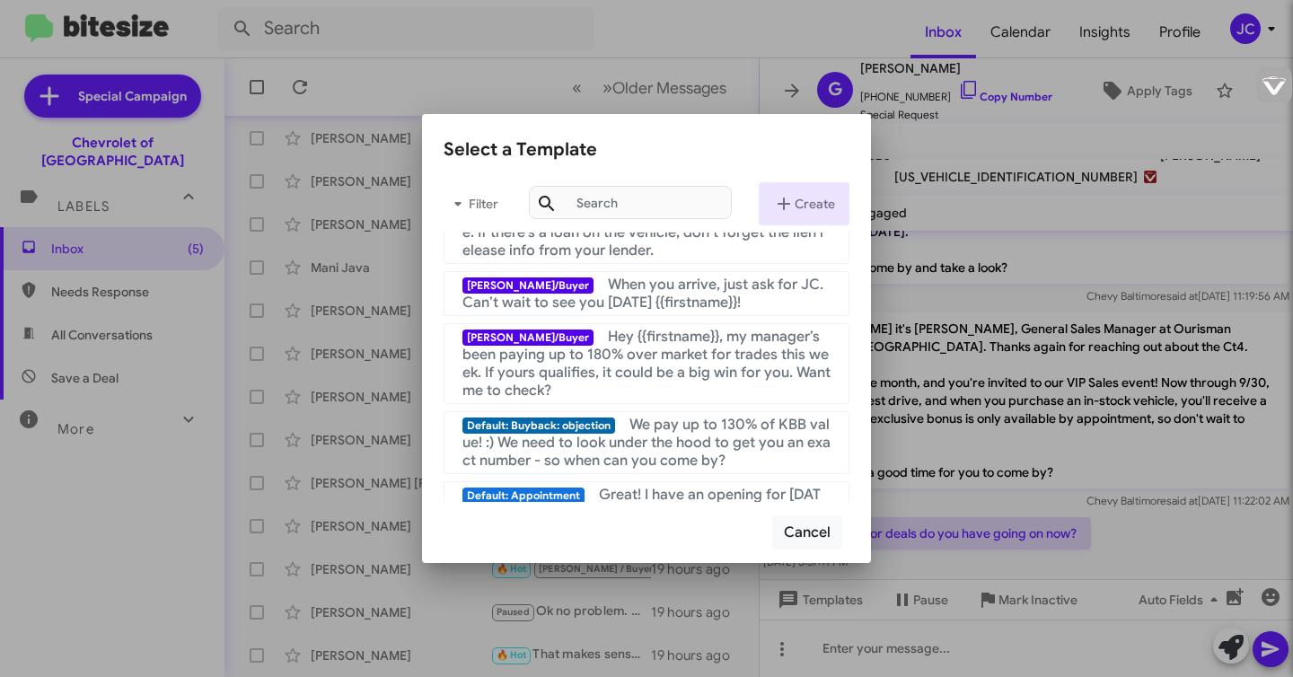
scroll to position [305, 0]
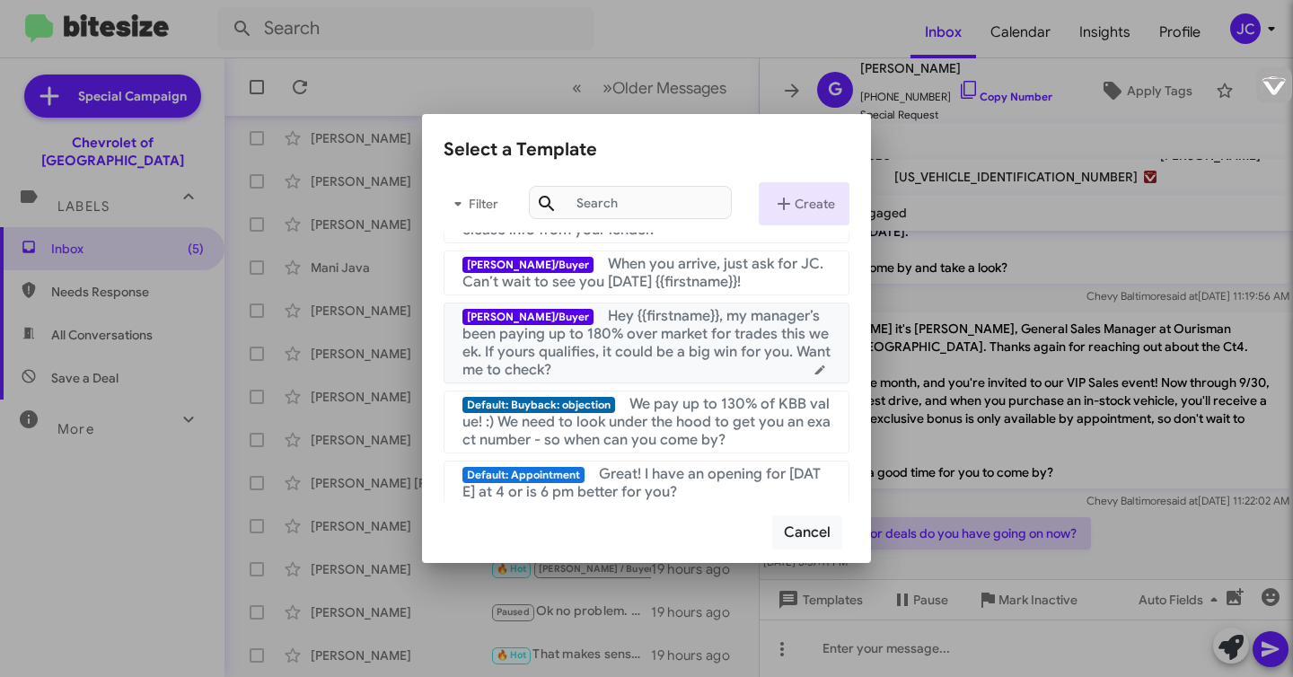
click at [650, 338] on span "Hey {{firstname}}, my manager’s been paying up to 180% over market for trades t…" at bounding box center [647, 343] width 368 height 72
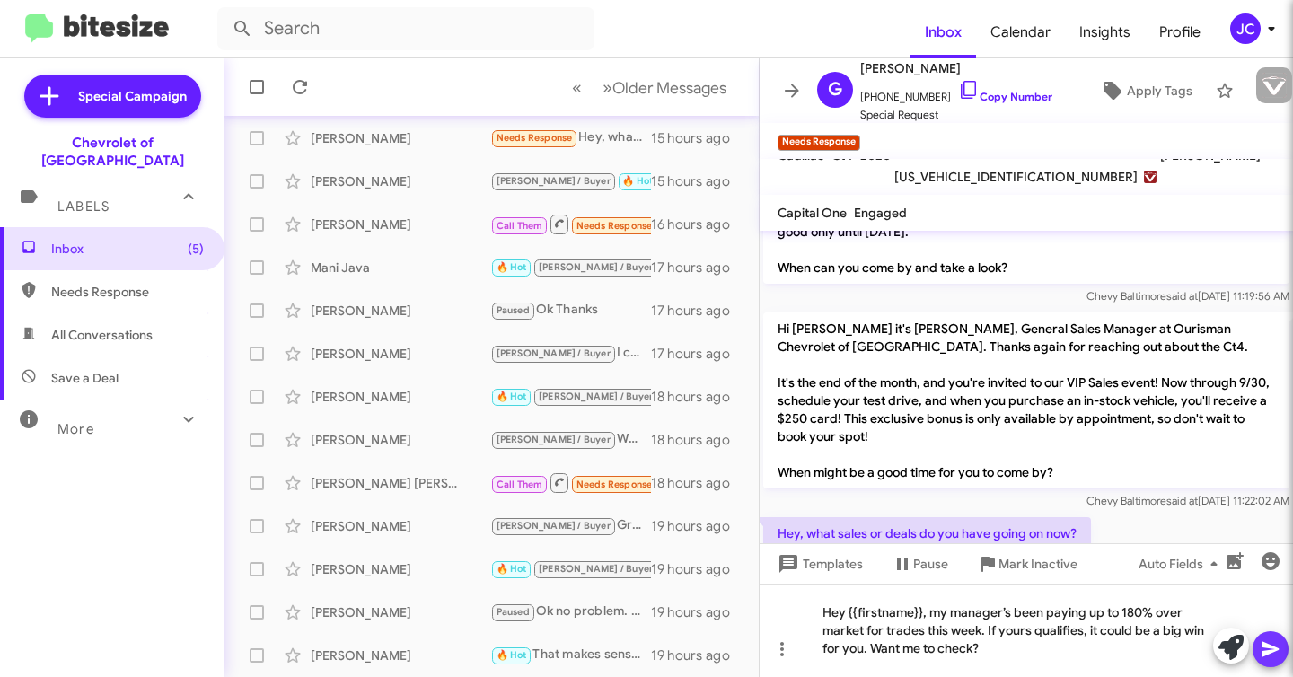
click at [1270, 646] on icon at bounding box center [1270, 649] width 17 height 15
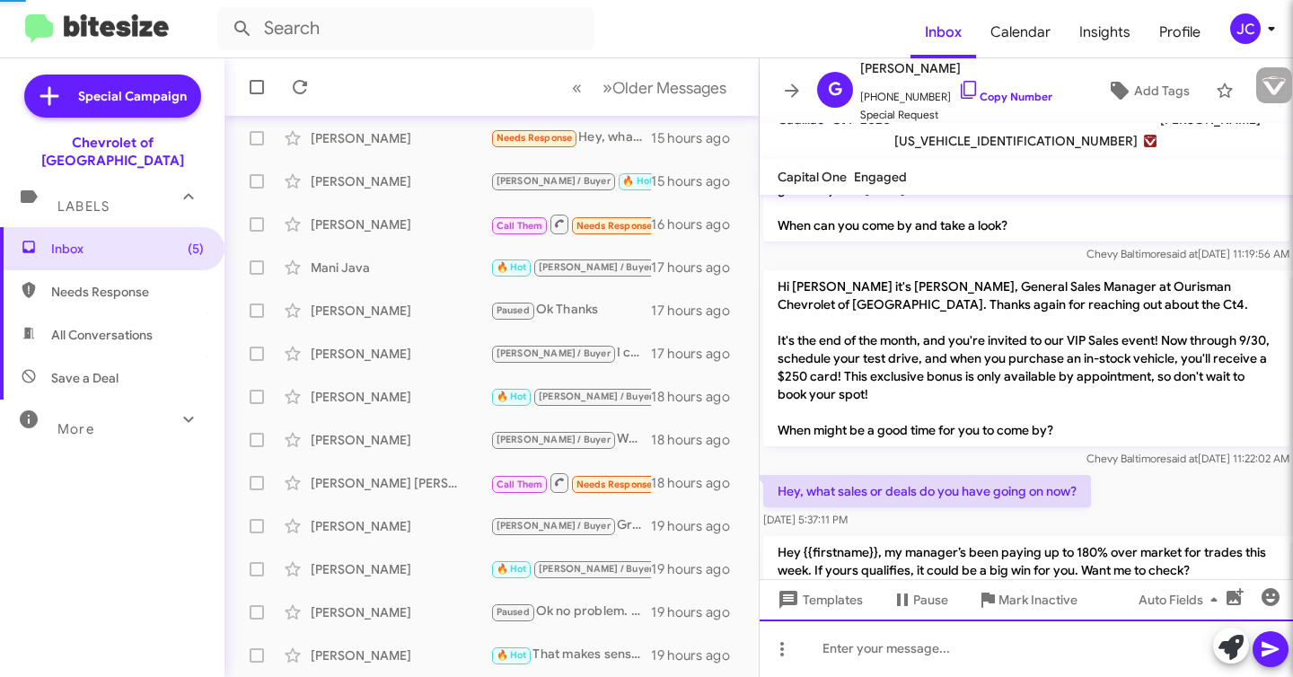
scroll to position [1450, 0]
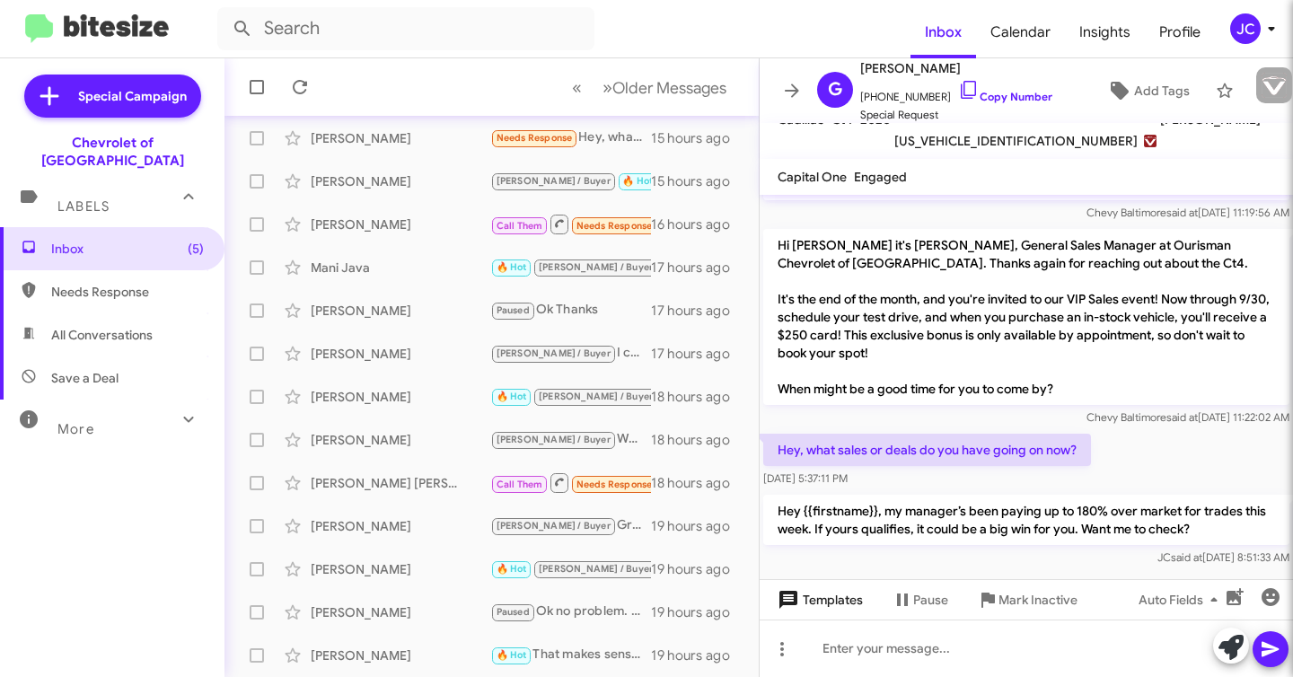
click at [832, 600] on span "Templates" at bounding box center [818, 600] width 89 height 32
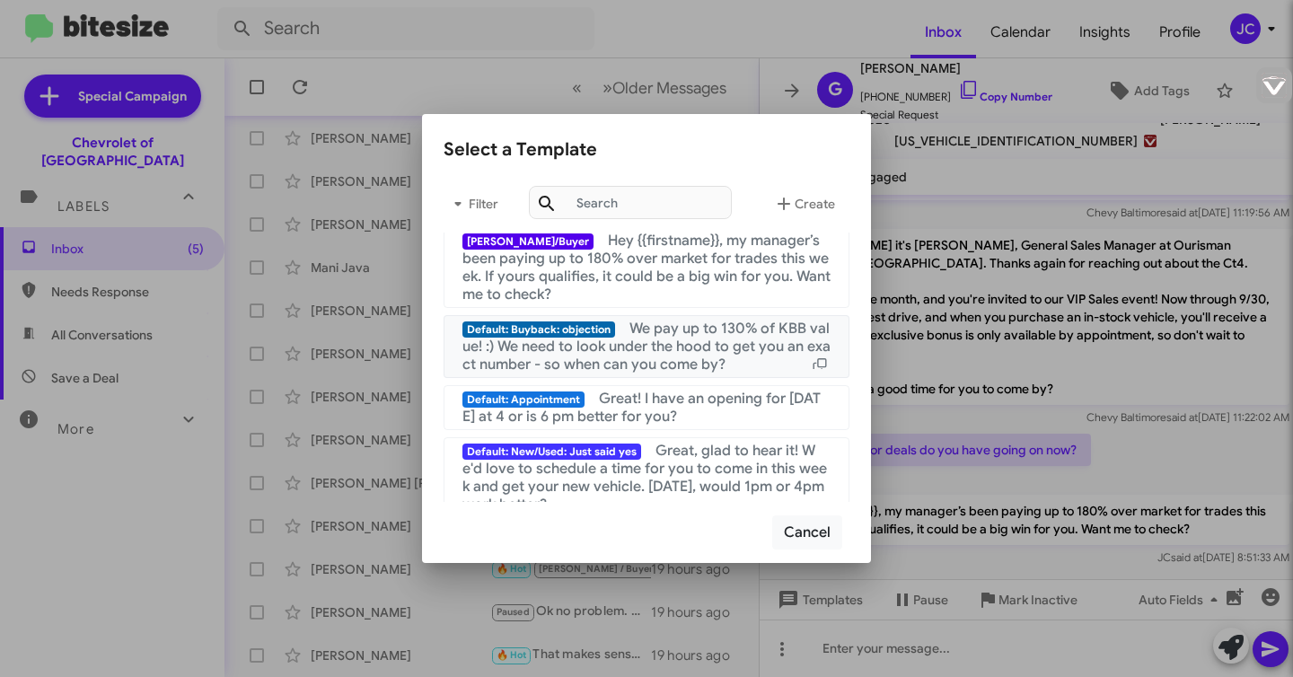
scroll to position [384, 0]
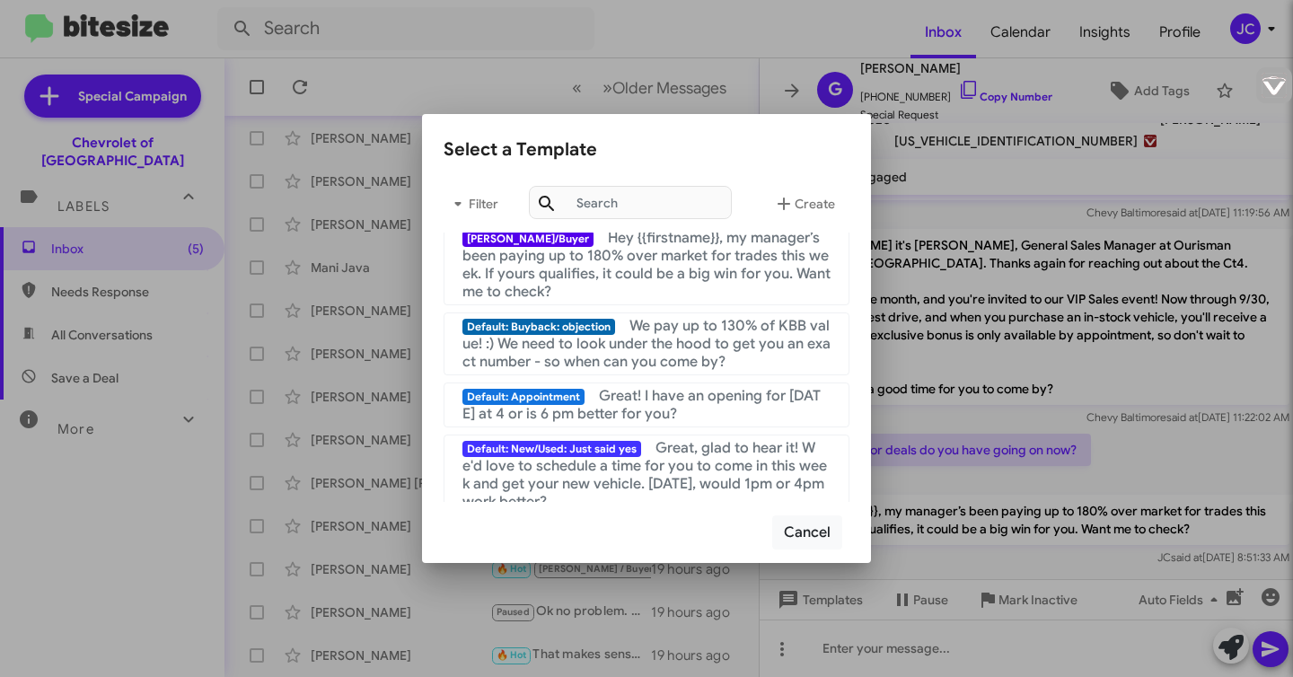
click at [1019, 510] on div at bounding box center [646, 338] width 1293 height 677
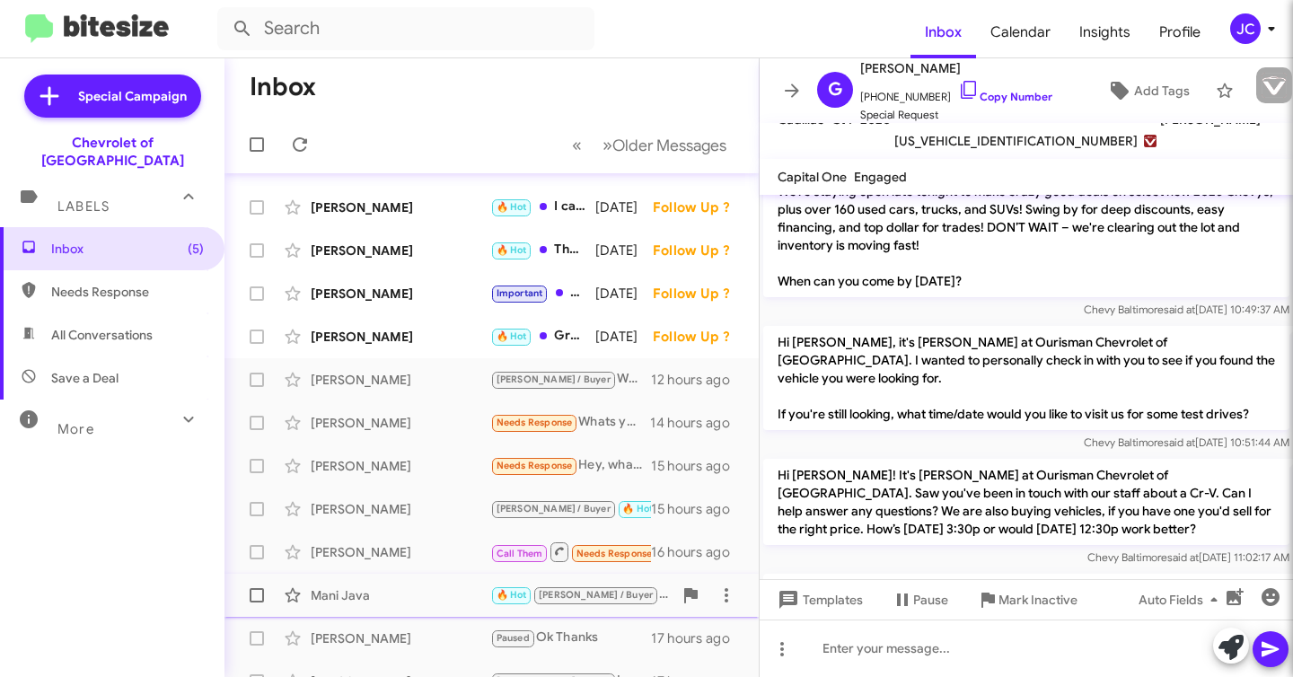
scroll to position [0, 0]
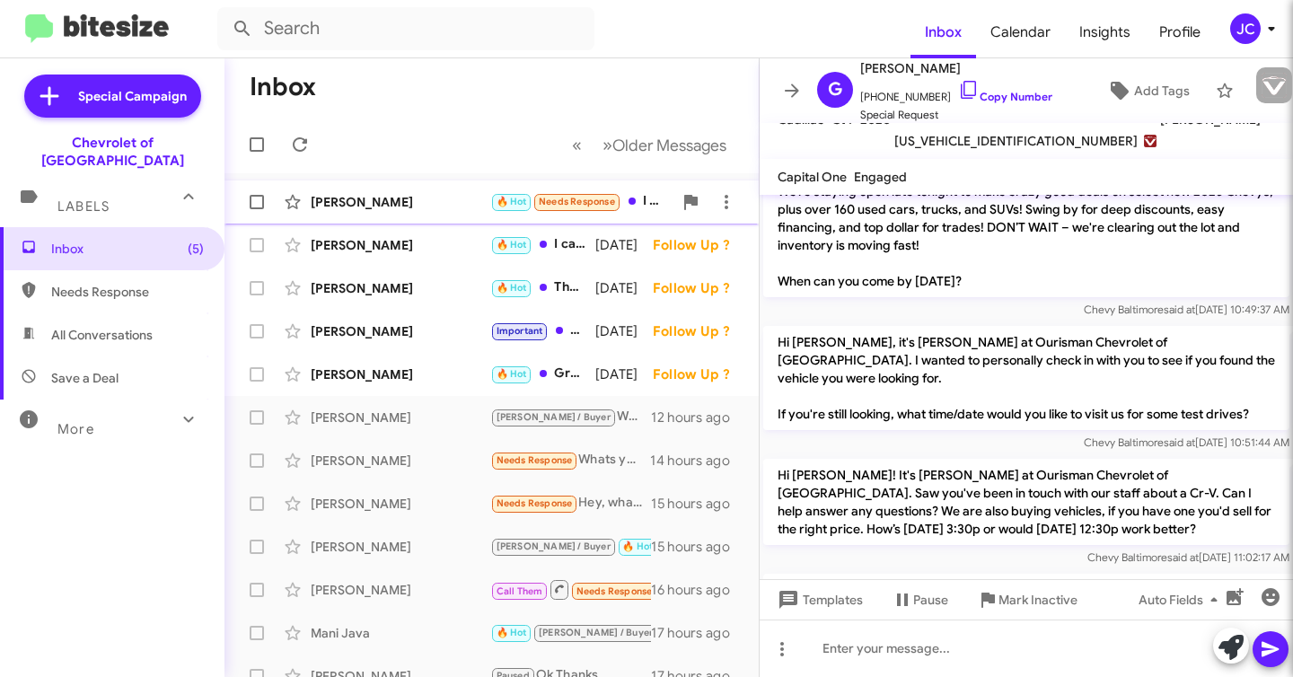
click at [472, 193] on div "[PERSON_NAME]" at bounding box center [401, 202] width 180 height 18
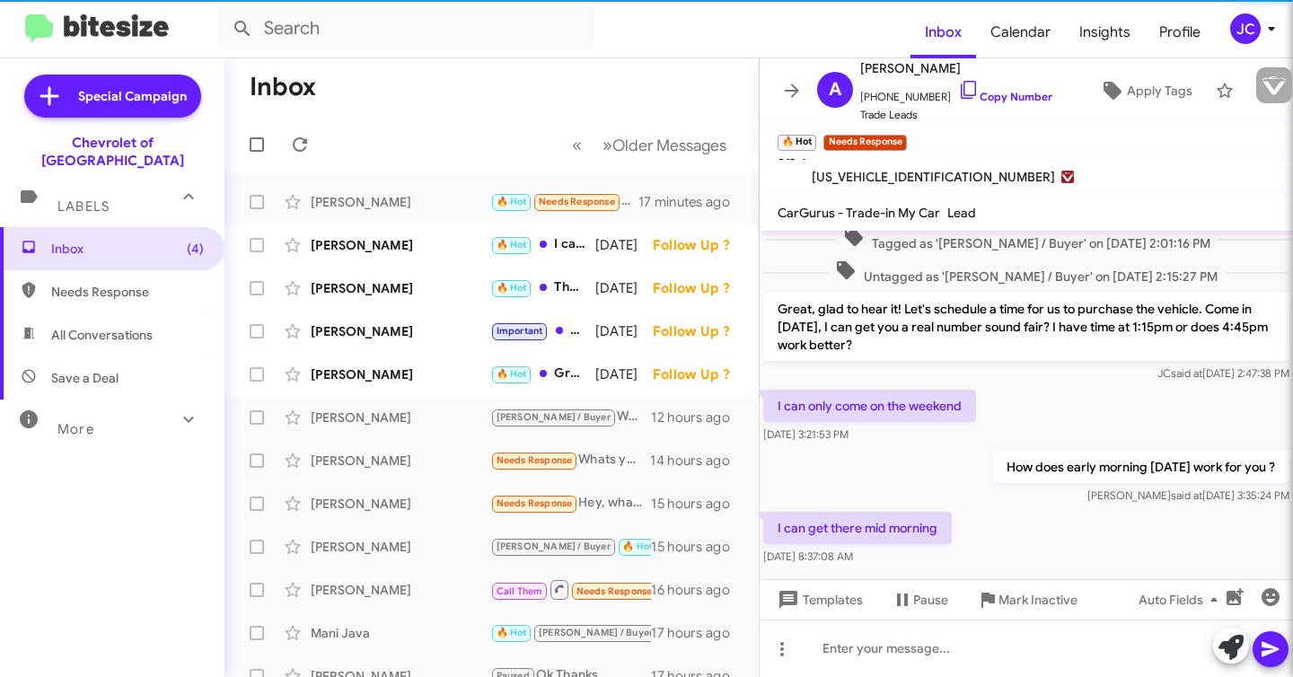
scroll to position [432, 0]
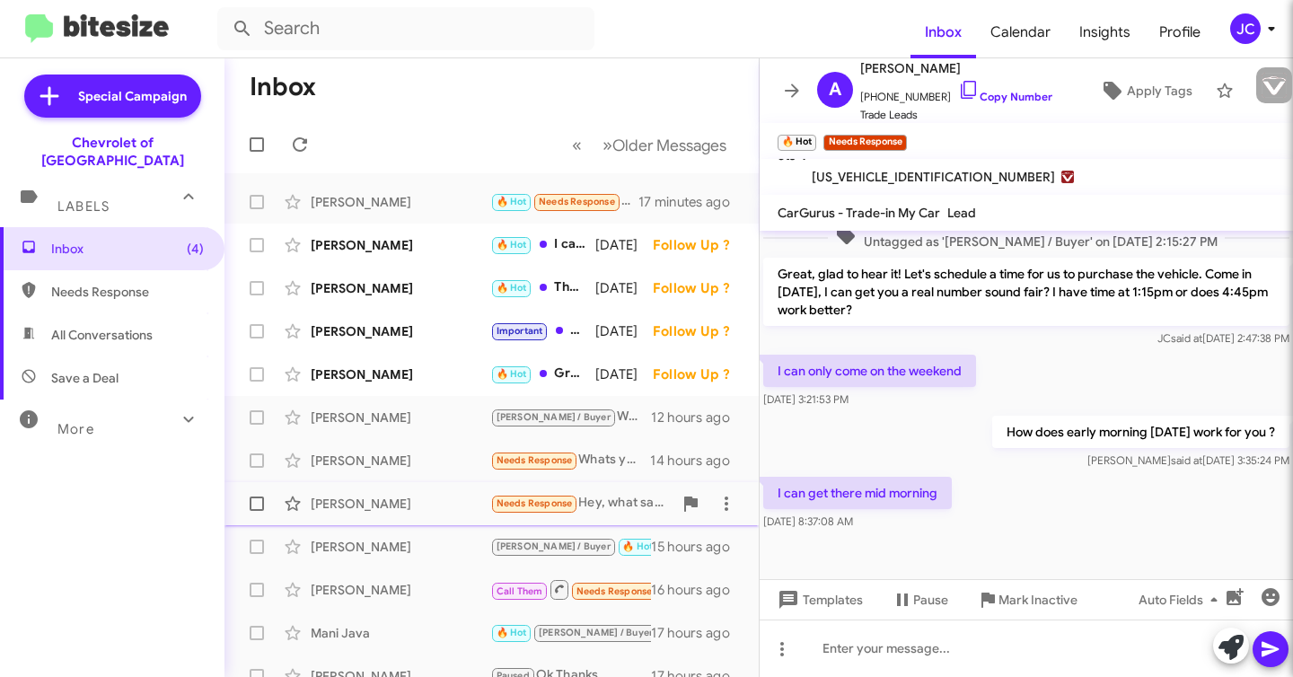
click at [451, 505] on div "[PERSON_NAME]" at bounding box center [401, 504] width 180 height 18
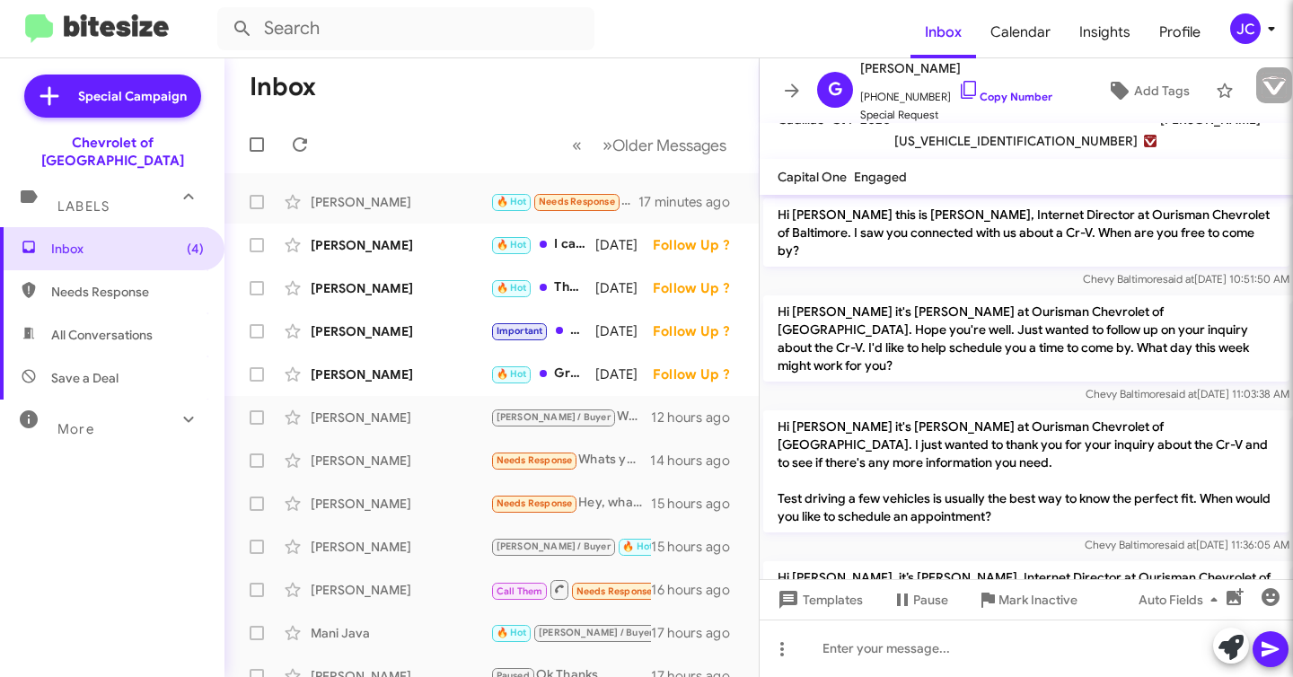
click at [984, 147] on span "[US_VEHICLE_IDENTIFICATION_NUMBER]" at bounding box center [1016, 141] width 243 height 22
click at [987, 143] on span "[US_VEHICLE_IDENTIFICATION_NUMBER]" at bounding box center [1016, 141] width 243 height 22
click at [984, 101] on link "Copy Number" at bounding box center [1005, 96] width 94 height 13
click at [957, 139] on span "[US_VEHICLE_IDENTIFICATION_NUMBER]" at bounding box center [1016, 141] width 243 height 22
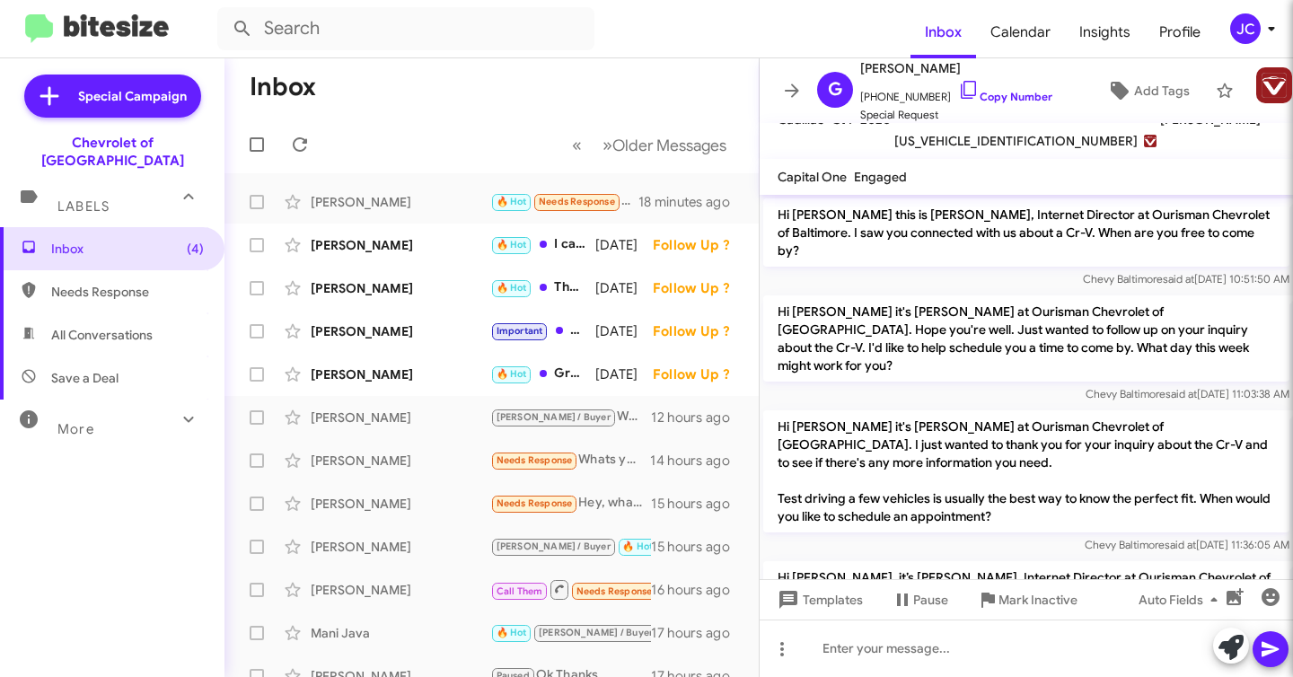
click at [957, 139] on span "[US_VEHICLE_IDENTIFICATION_NUMBER]" at bounding box center [1016, 141] width 243 height 22
